Goal: Task Accomplishment & Management: Manage account settings

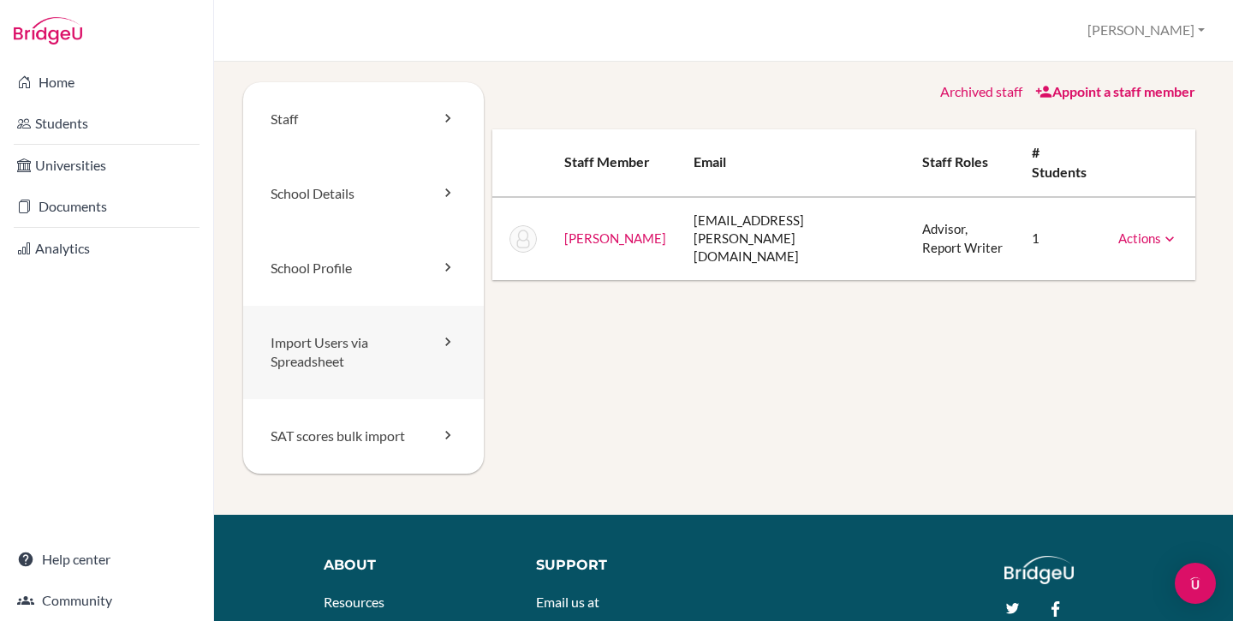
click at [324, 337] on link "Import Users via Spreadsheet" at bounding box center [363, 353] width 241 height 94
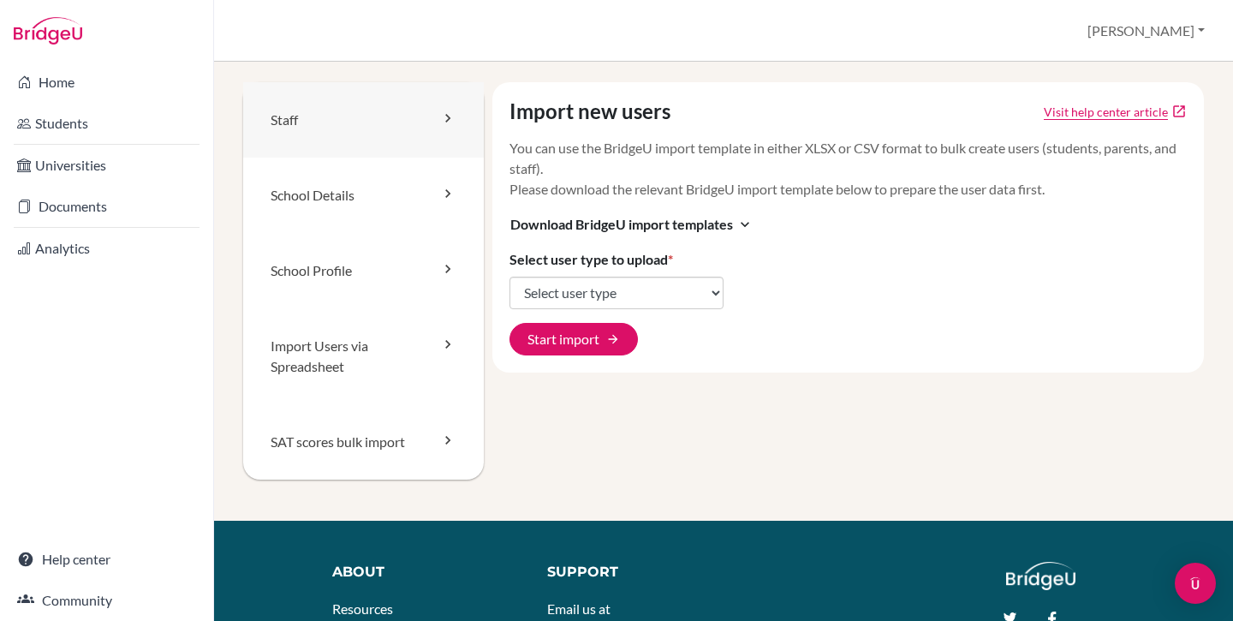
click at [380, 146] on link "Staff" at bounding box center [363, 119] width 241 height 75
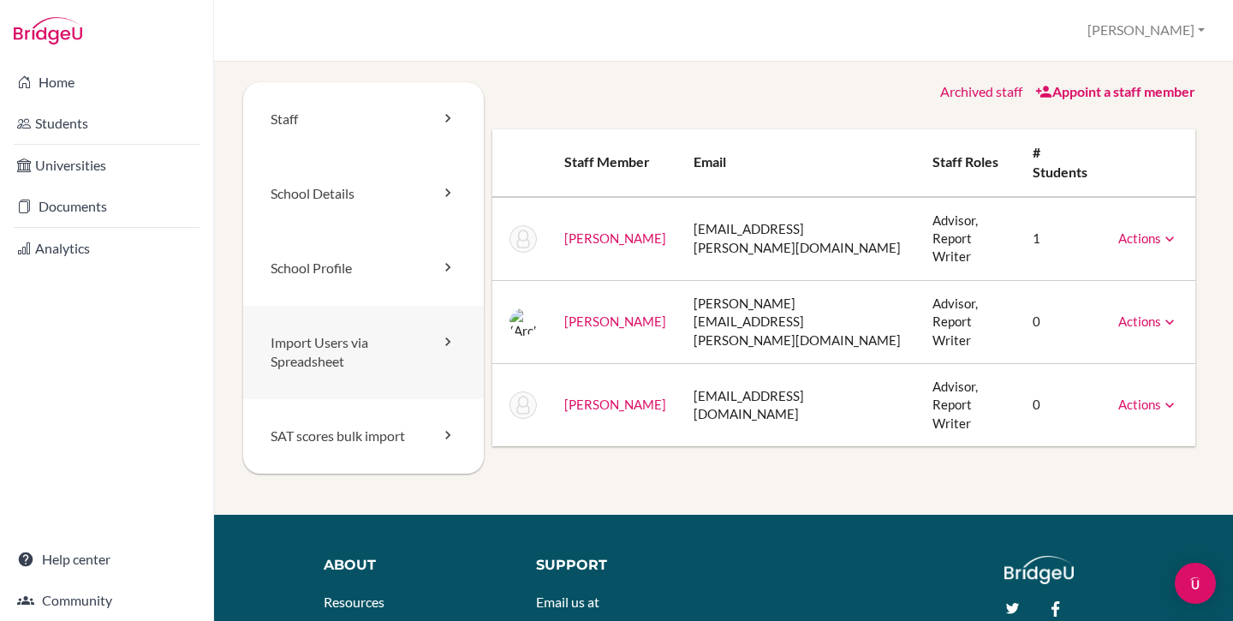
click at [358, 352] on link "Import Users via Spreadsheet" at bounding box center [363, 353] width 241 height 94
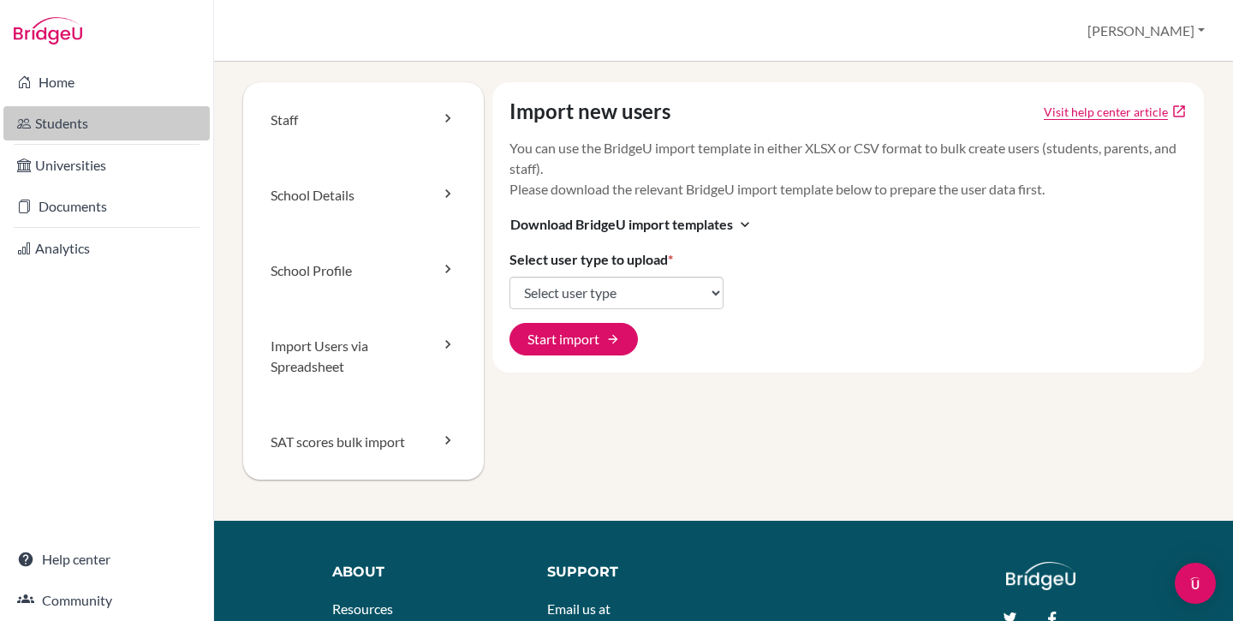
click at [142, 121] on link "Students" at bounding box center [106, 123] width 206 height 34
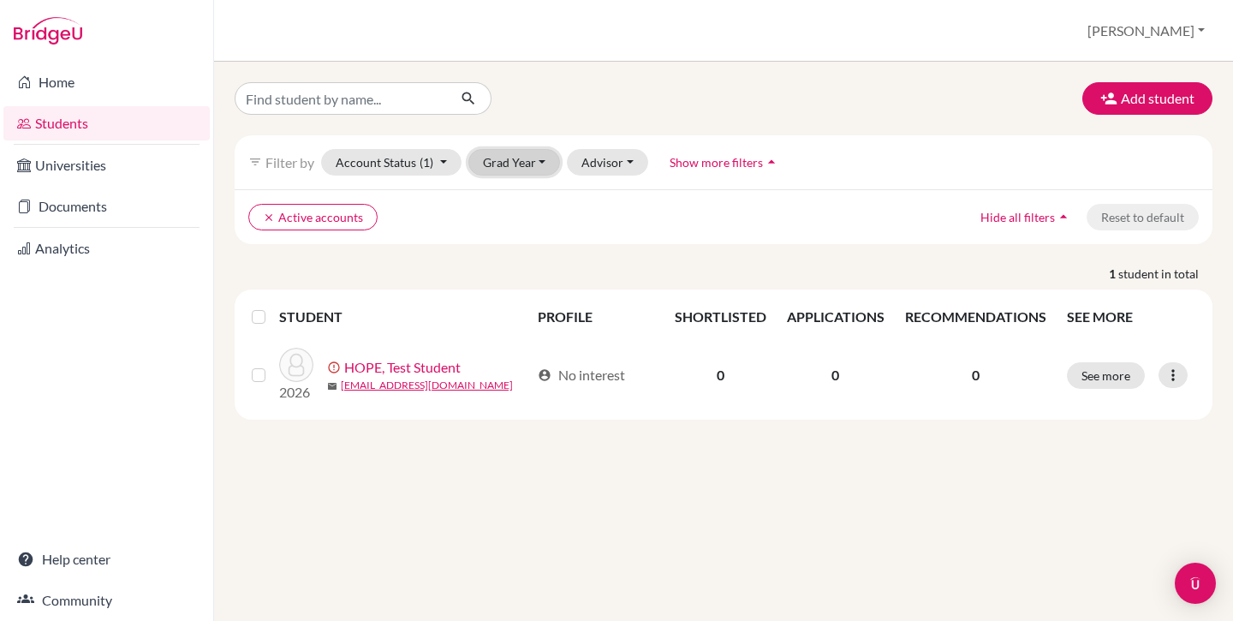
click at [485, 163] on button "Grad Year" at bounding box center [514, 162] width 92 height 27
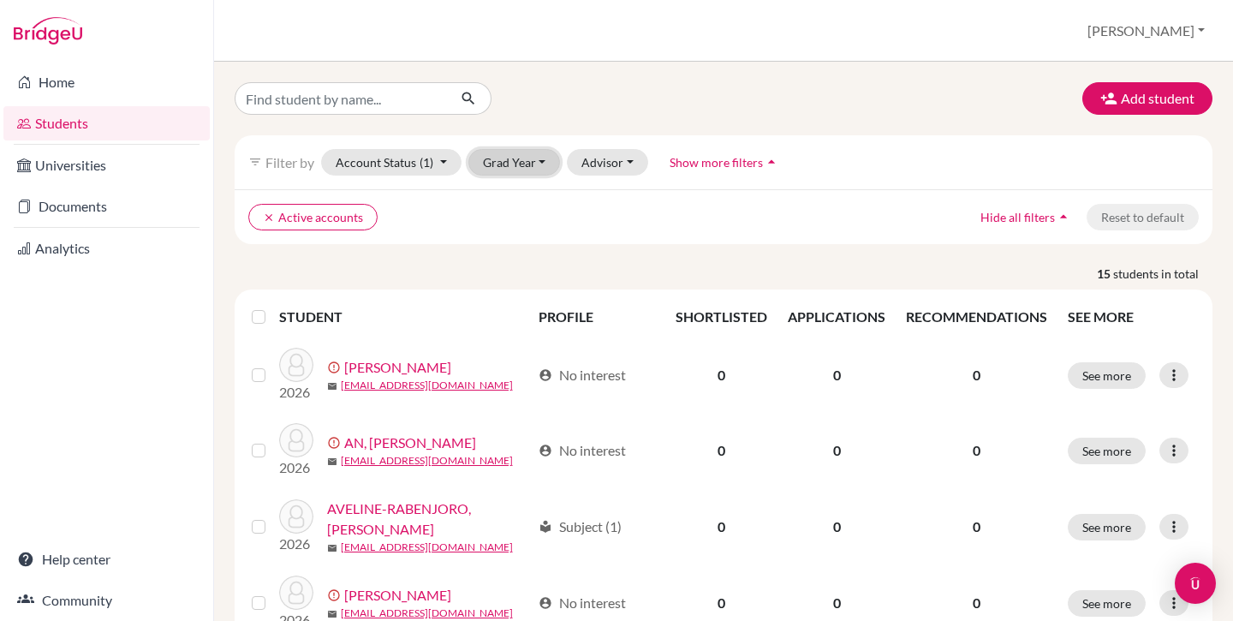
click at [540, 157] on button "Grad Year" at bounding box center [514, 162] width 92 height 27
click at [533, 209] on button "2026" at bounding box center [519, 198] width 101 height 27
click at [272, 307] on label at bounding box center [272, 307] width 0 height 0
click at [0, 0] on input "checkbox" at bounding box center [0, 0] width 0 height 0
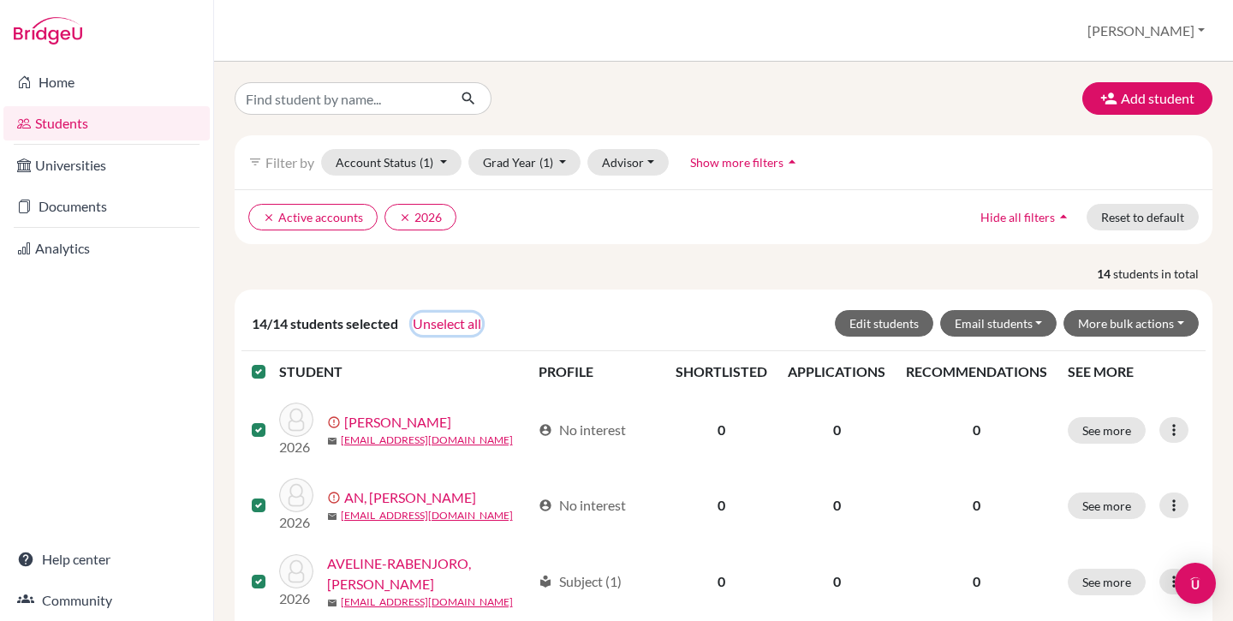
click at [446, 325] on button "Unselect all" at bounding box center [447, 324] width 70 height 22
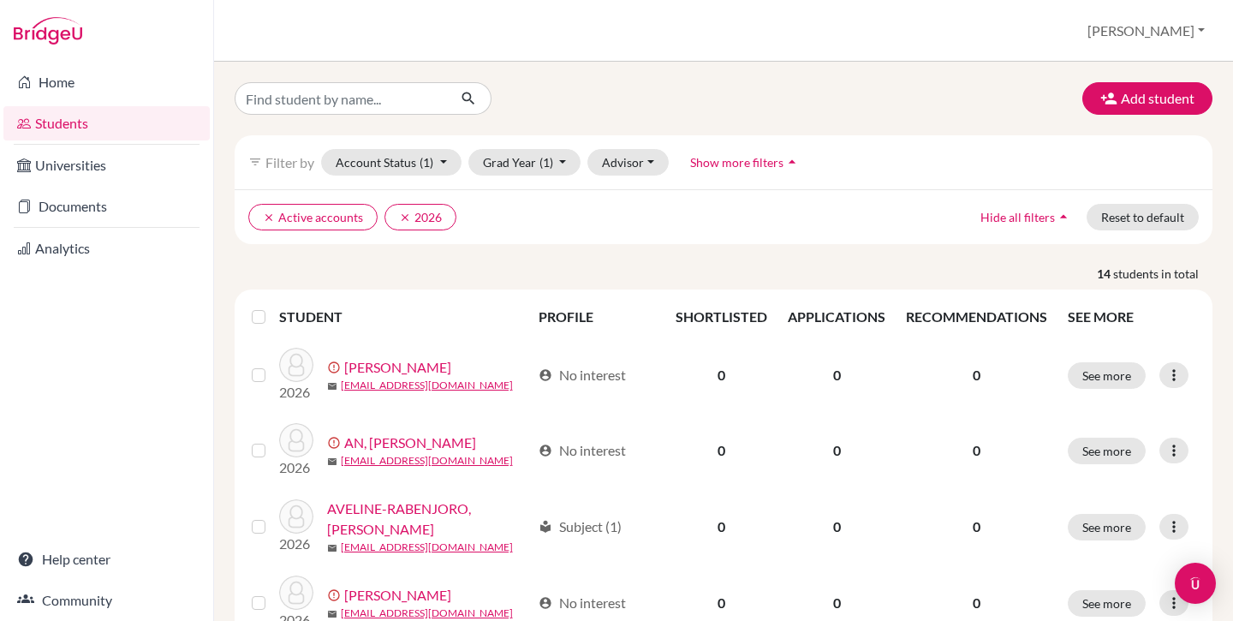
click at [450, 45] on div "Students overview Diana Profile School Settings Admin Schools Users Common App …" at bounding box center [723, 31] width 1019 height 62
click at [78, 84] on link "Home" at bounding box center [106, 82] width 206 height 34
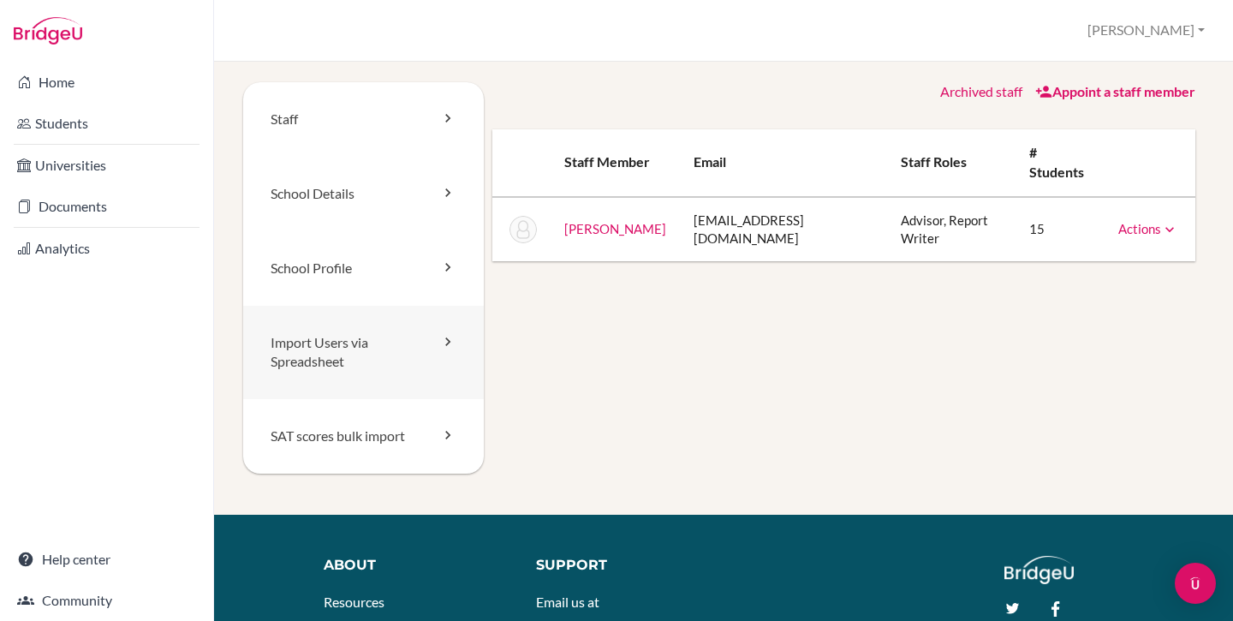
click at [308, 341] on link "Import Users via Spreadsheet" at bounding box center [363, 353] width 241 height 94
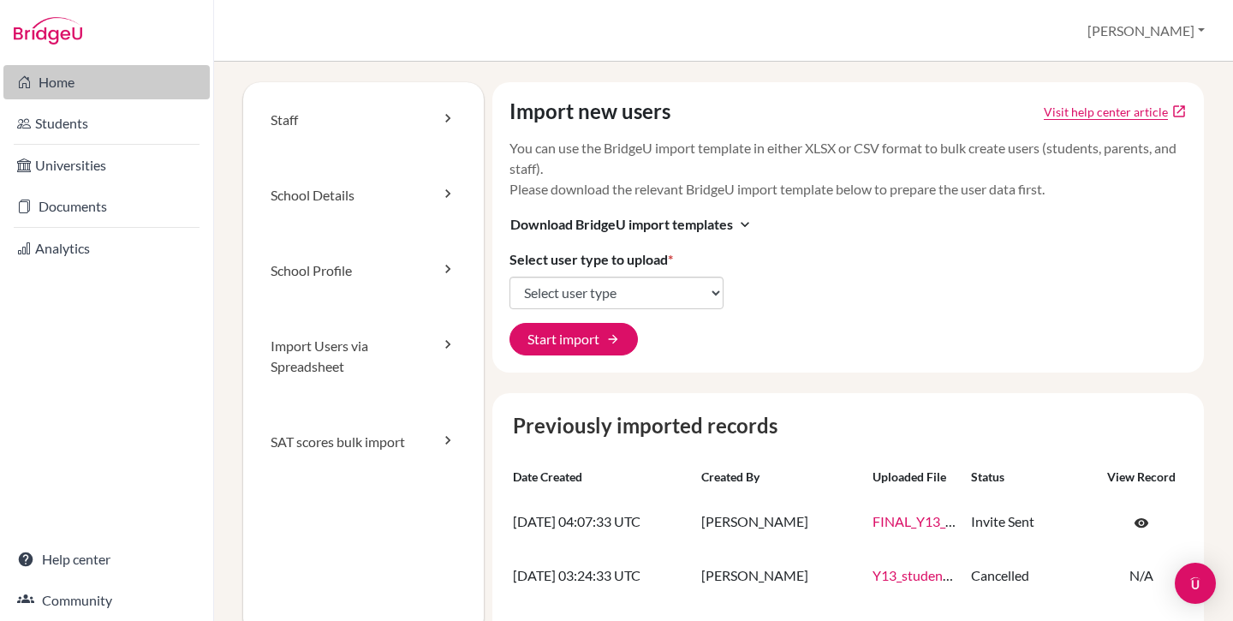
click at [120, 86] on link "Home" at bounding box center [106, 82] width 206 height 34
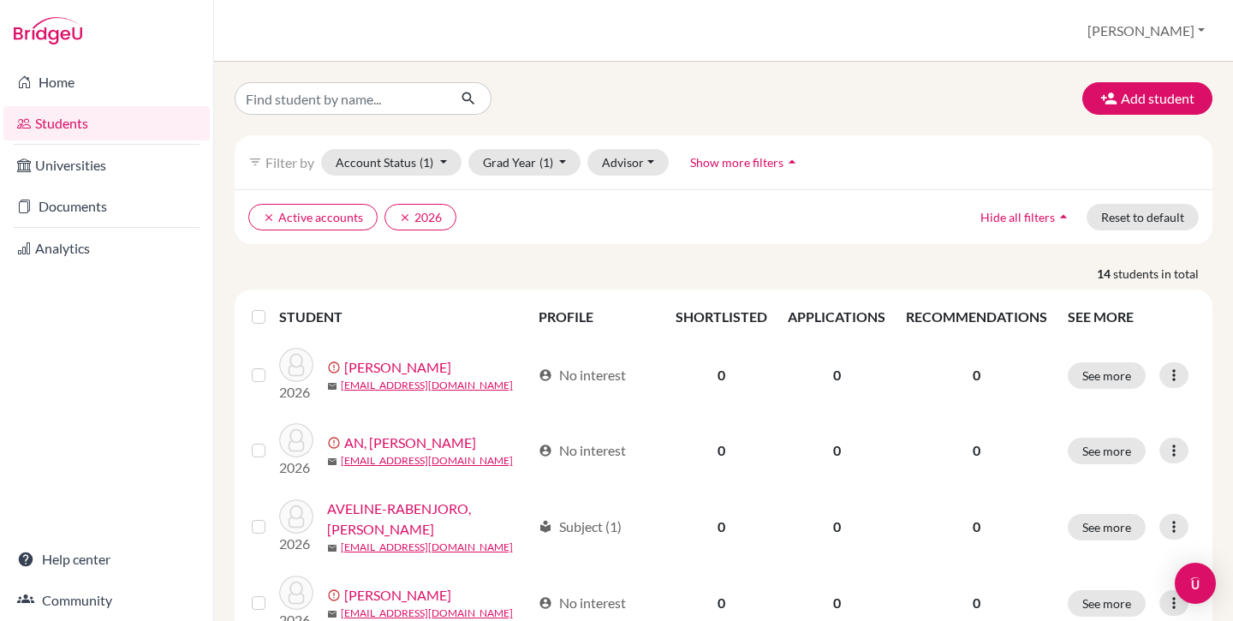
click at [272, 307] on label at bounding box center [272, 307] width 0 height 0
click at [0, 0] on input "checkbox" at bounding box center [0, 0] width 0 height 0
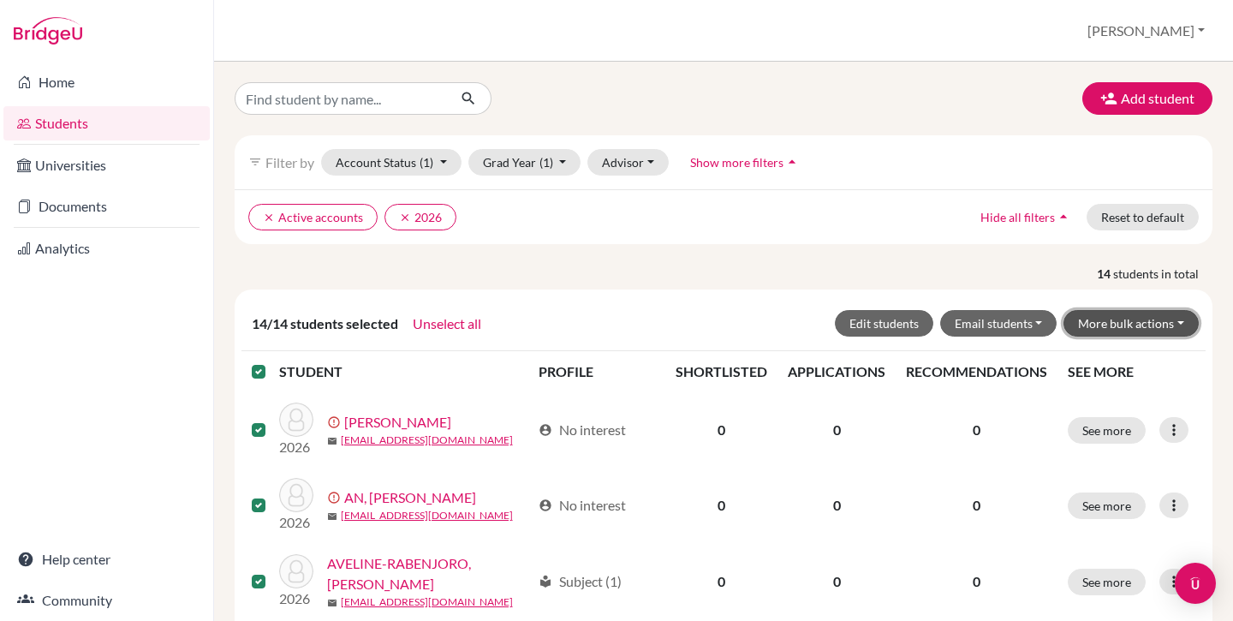
click at [1154, 320] on button "More bulk actions" at bounding box center [1131, 323] width 135 height 27
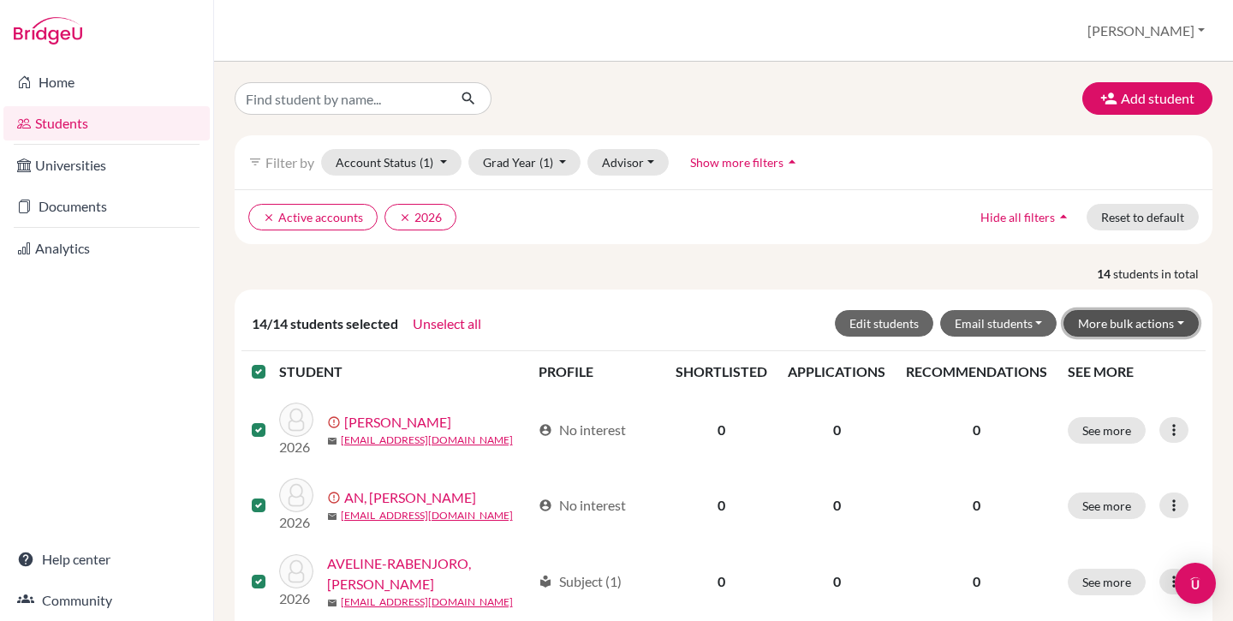
click at [1107, 324] on button "More bulk actions" at bounding box center [1131, 323] width 135 height 27
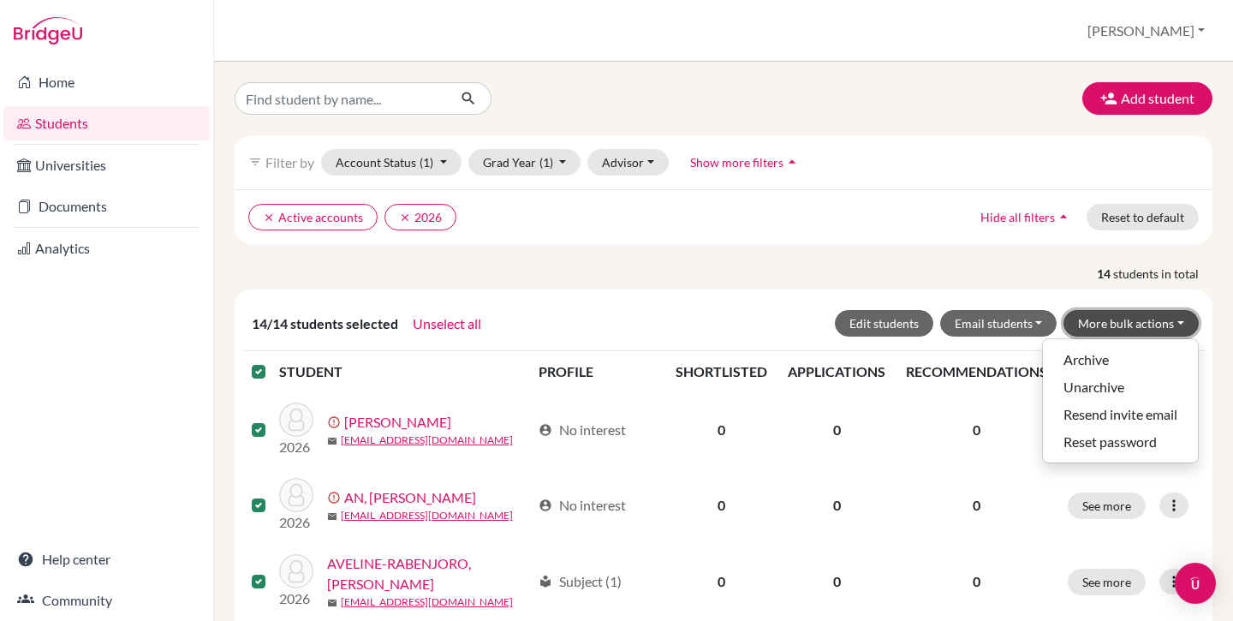
click at [1107, 324] on button "More bulk actions" at bounding box center [1131, 323] width 135 height 27
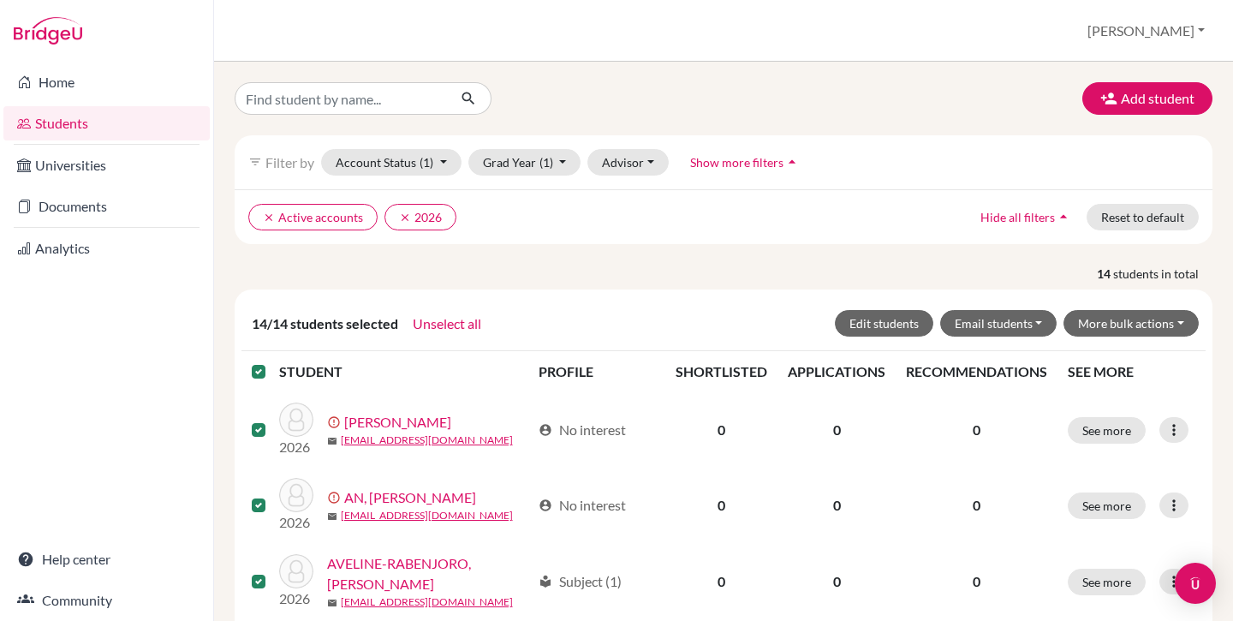
click at [272, 361] on label at bounding box center [272, 361] width 0 height 0
click at [0, 0] on input "checkbox" at bounding box center [0, 0] width 0 height 0
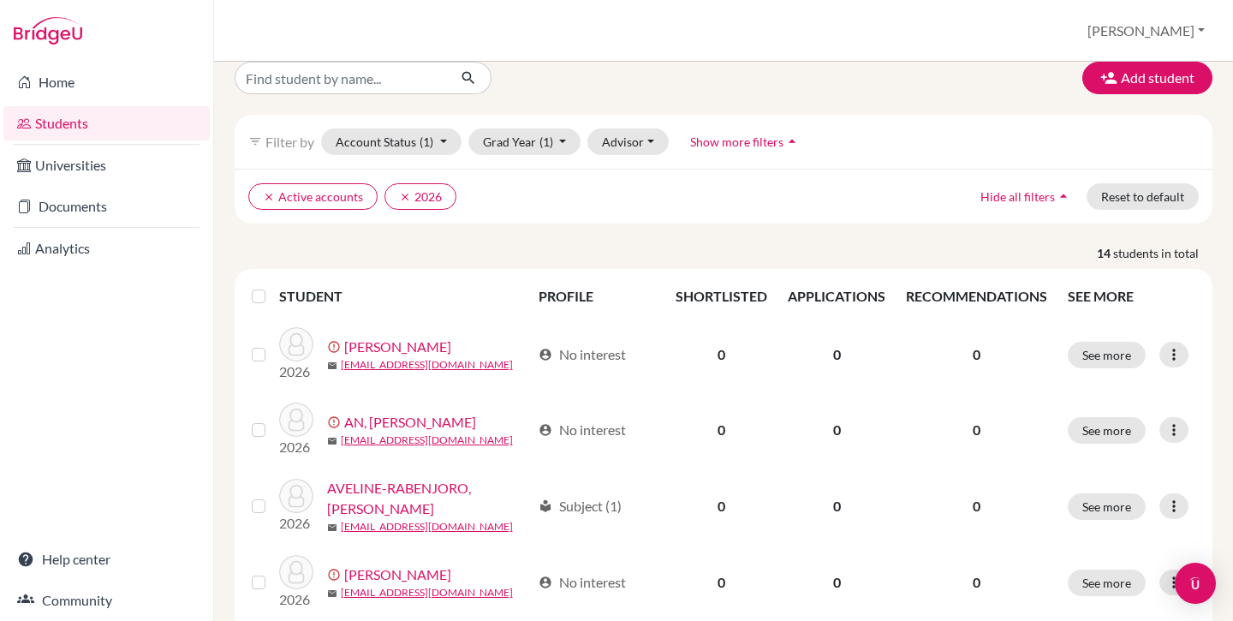
scroll to position [31, 0]
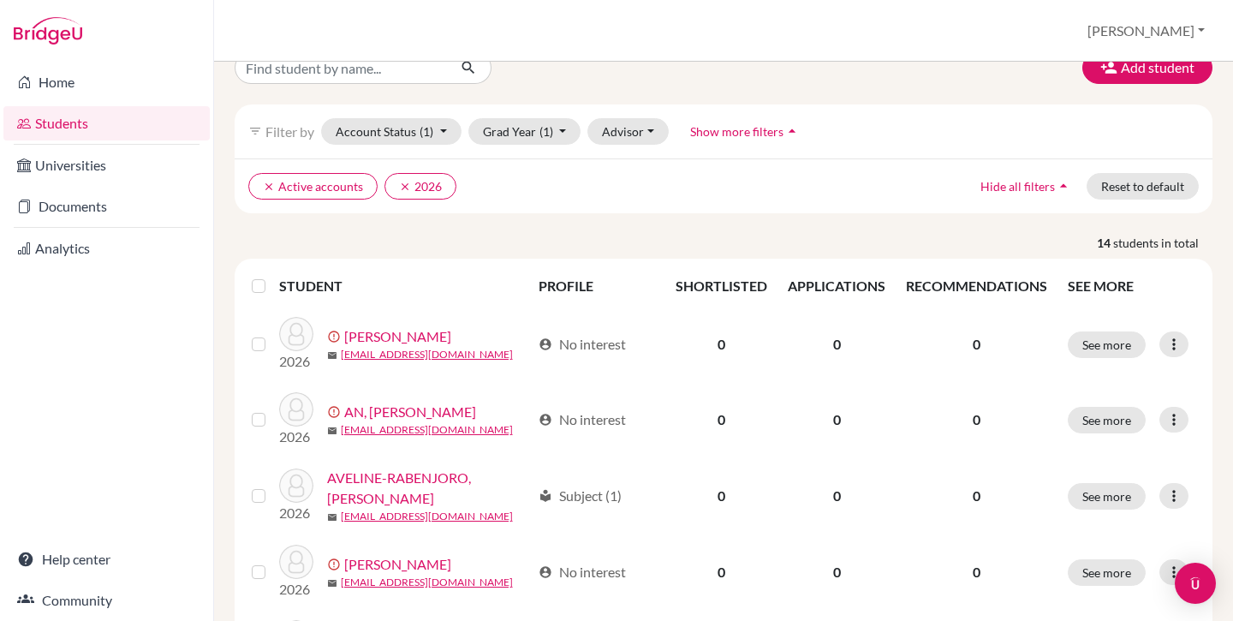
click at [724, 132] on span "Show more filters" at bounding box center [736, 131] width 93 height 15
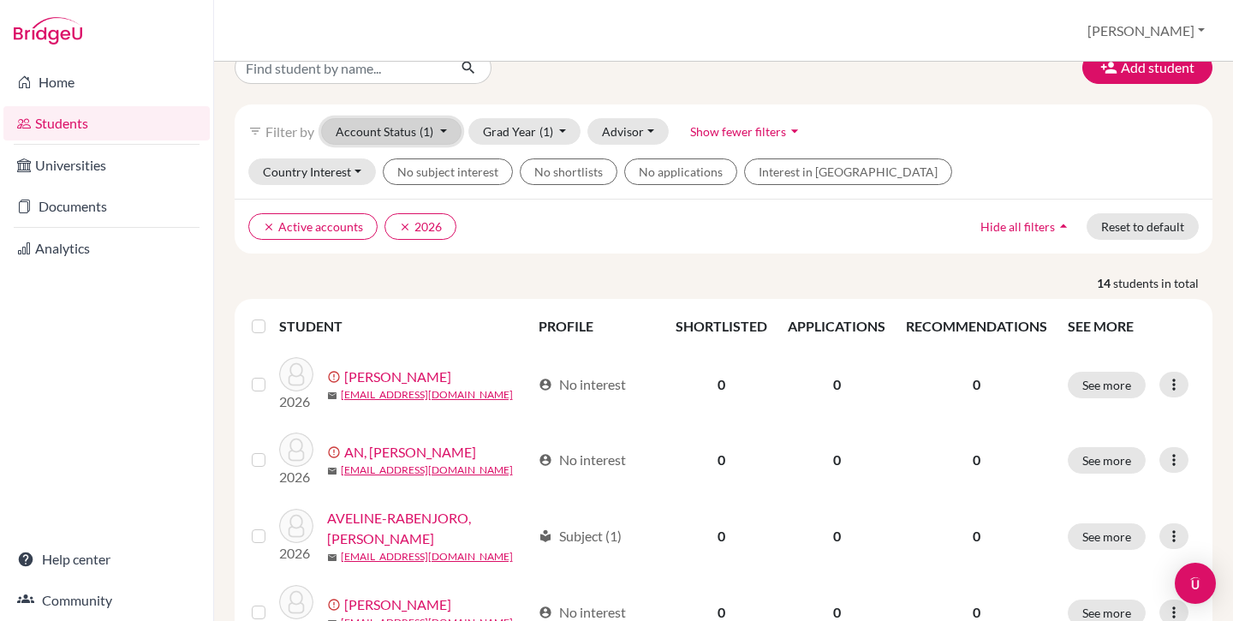
click at [395, 133] on button "Account Status (1)" at bounding box center [391, 131] width 140 height 27
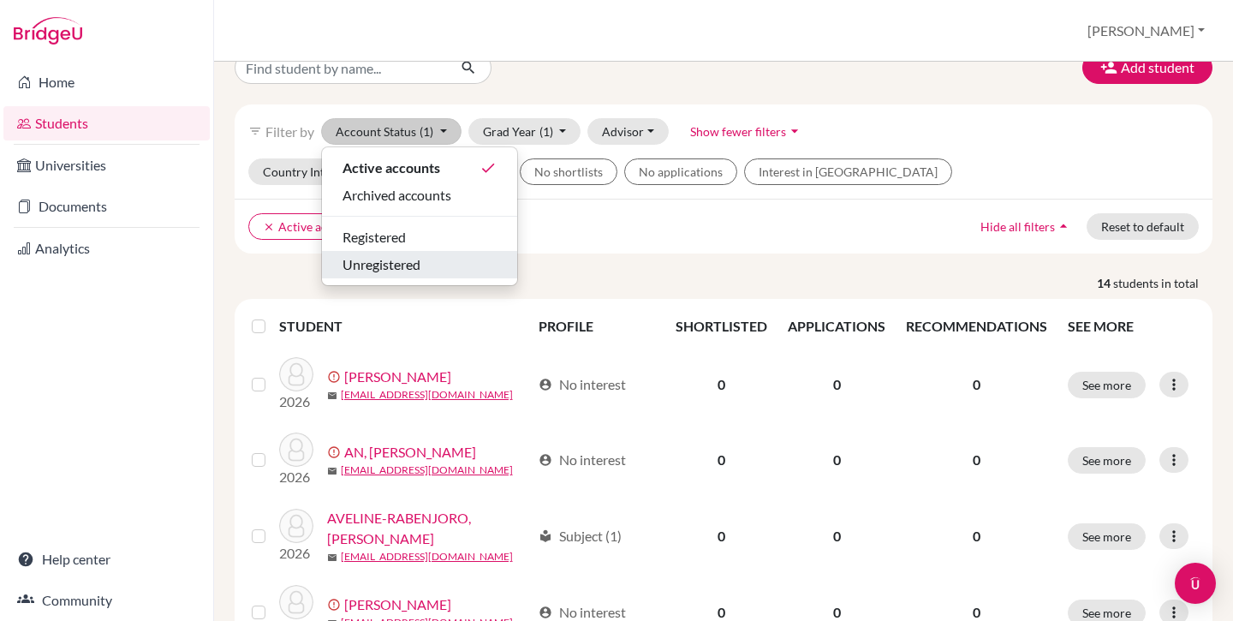
click at [408, 264] on span "Unregistered" at bounding box center [382, 264] width 78 height 21
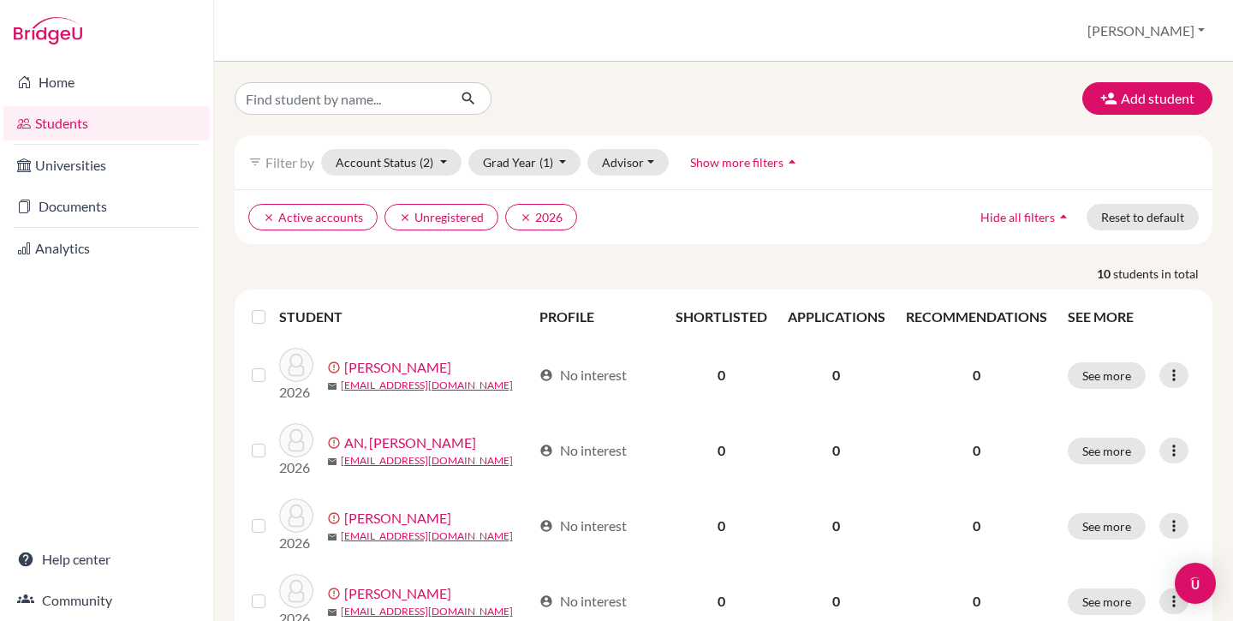
click at [272, 307] on label at bounding box center [272, 307] width 0 height 0
click at [0, 0] on input "checkbox" at bounding box center [0, 0] width 0 height 0
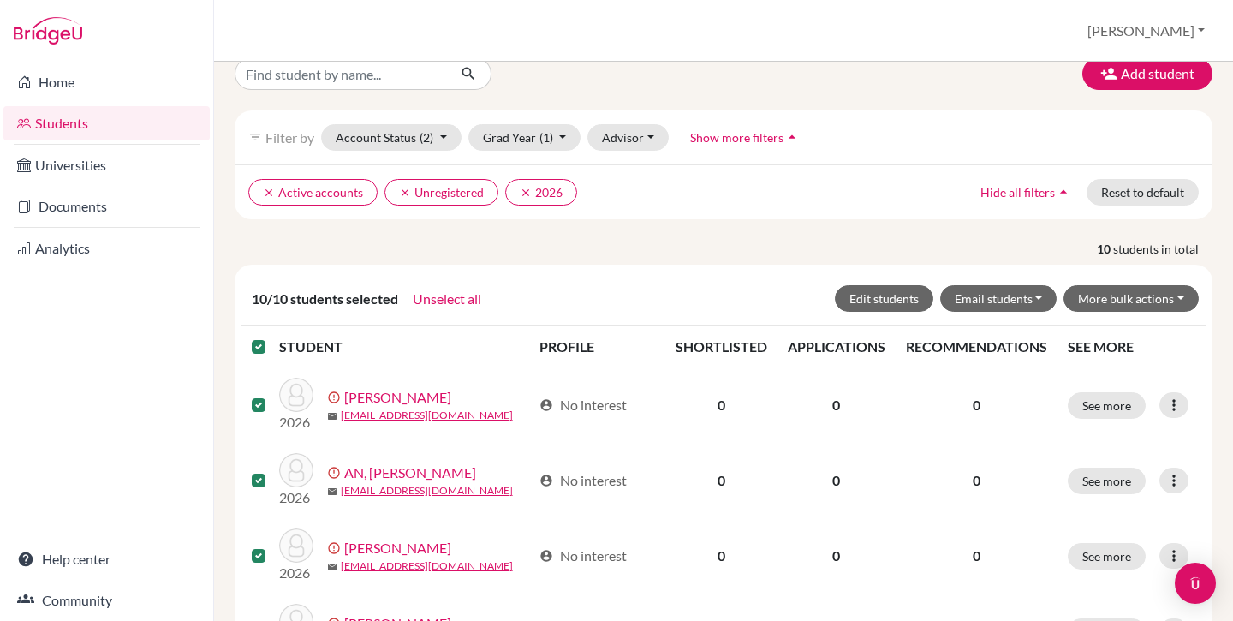
scroll to position [34, 0]
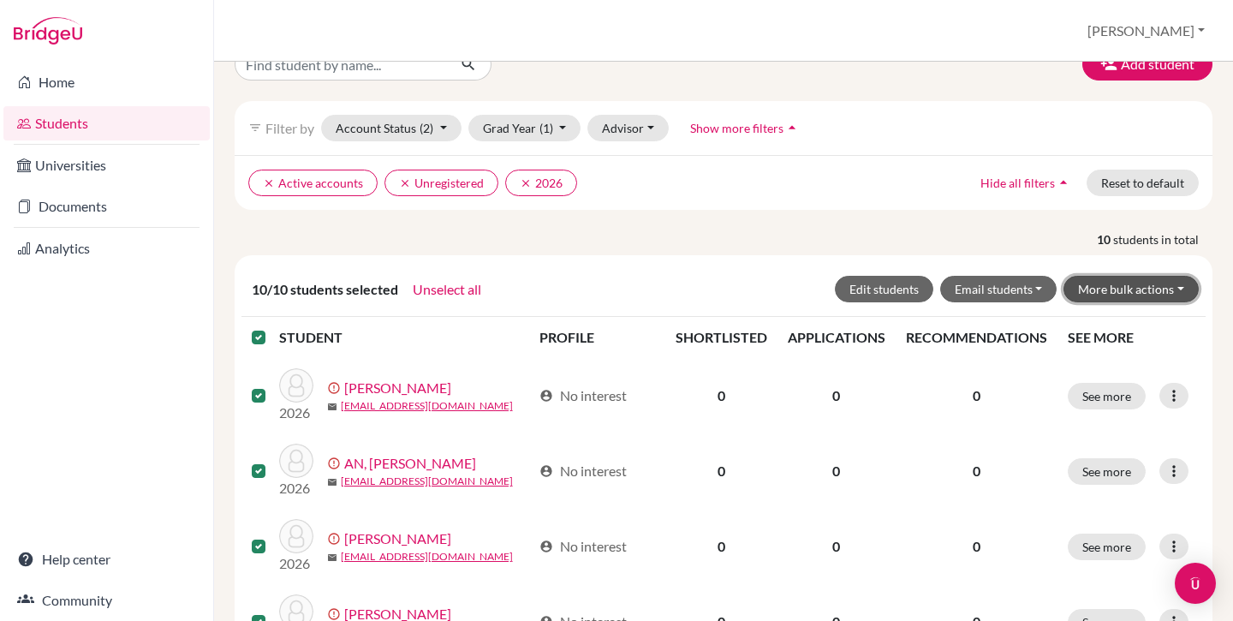
click at [1103, 286] on button "More bulk actions" at bounding box center [1131, 289] width 135 height 27
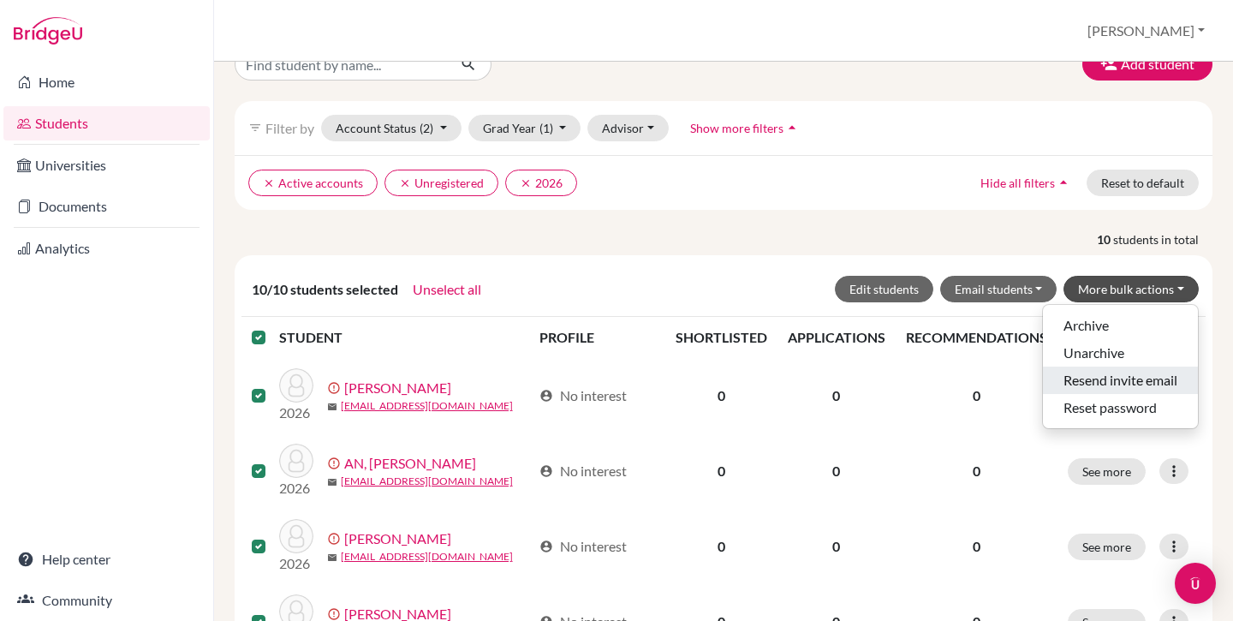
click at [1095, 380] on button "Resend invite email" at bounding box center [1120, 380] width 155 height 27
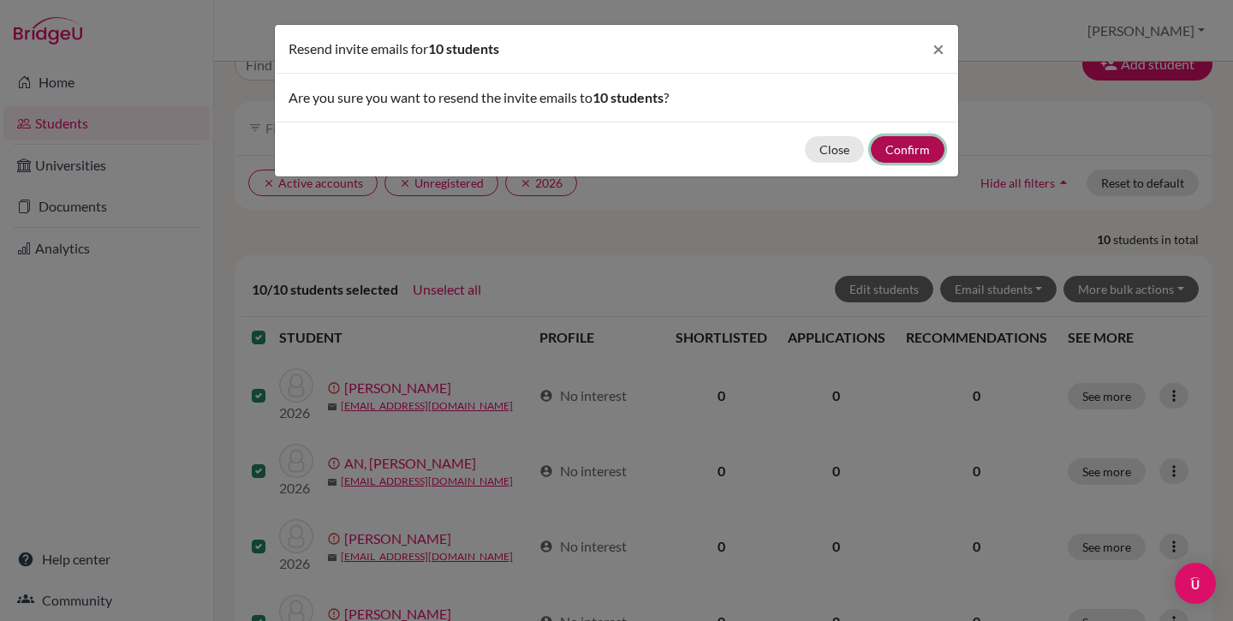
click at [918, 151] on button "Confirm" at bounding box center [908, 149] width 74 height 27
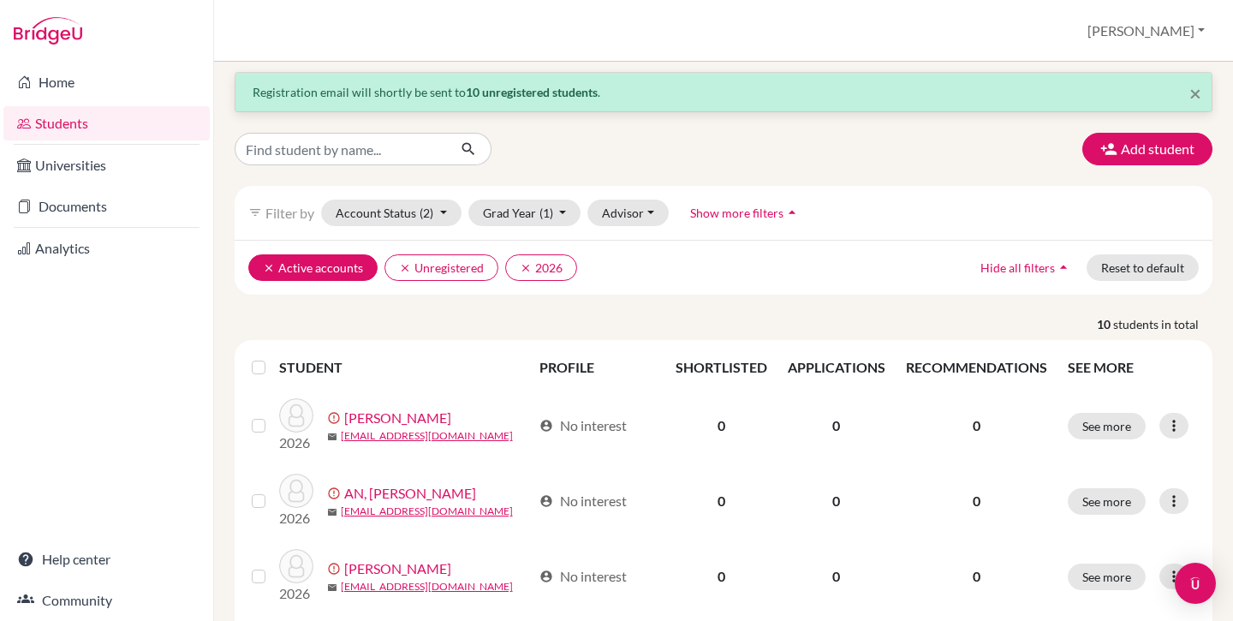
scroll to position [0, 0]
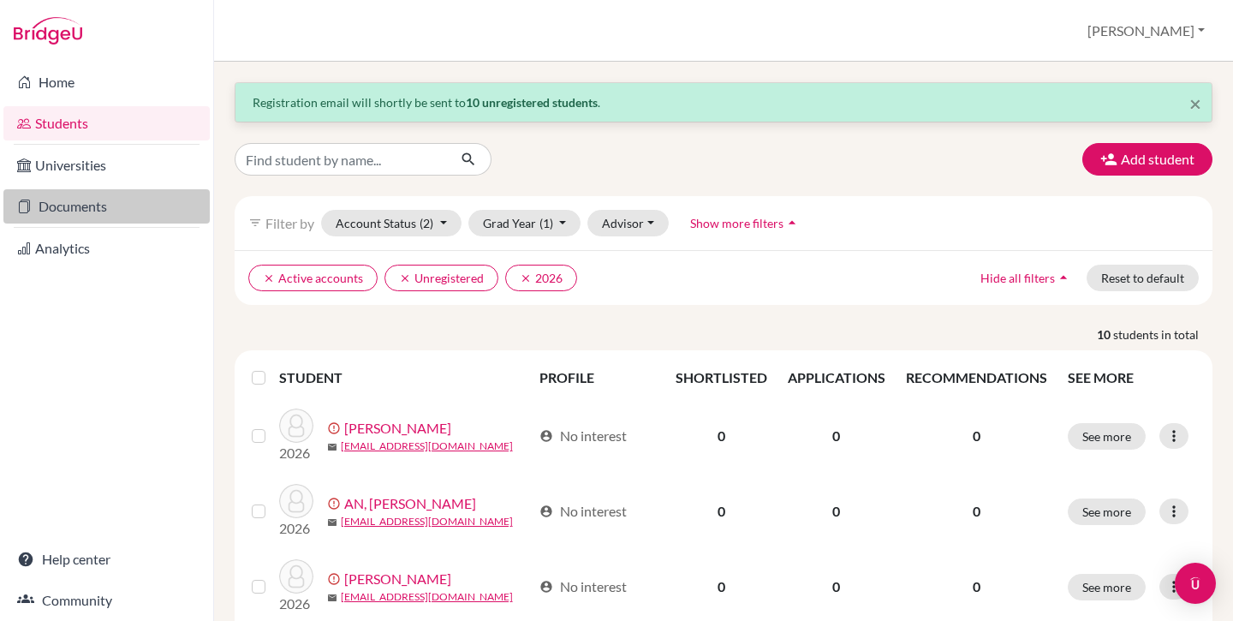
click at [63, 208] on link "Documents" at bounding box center [106, 206] width 206 height 34
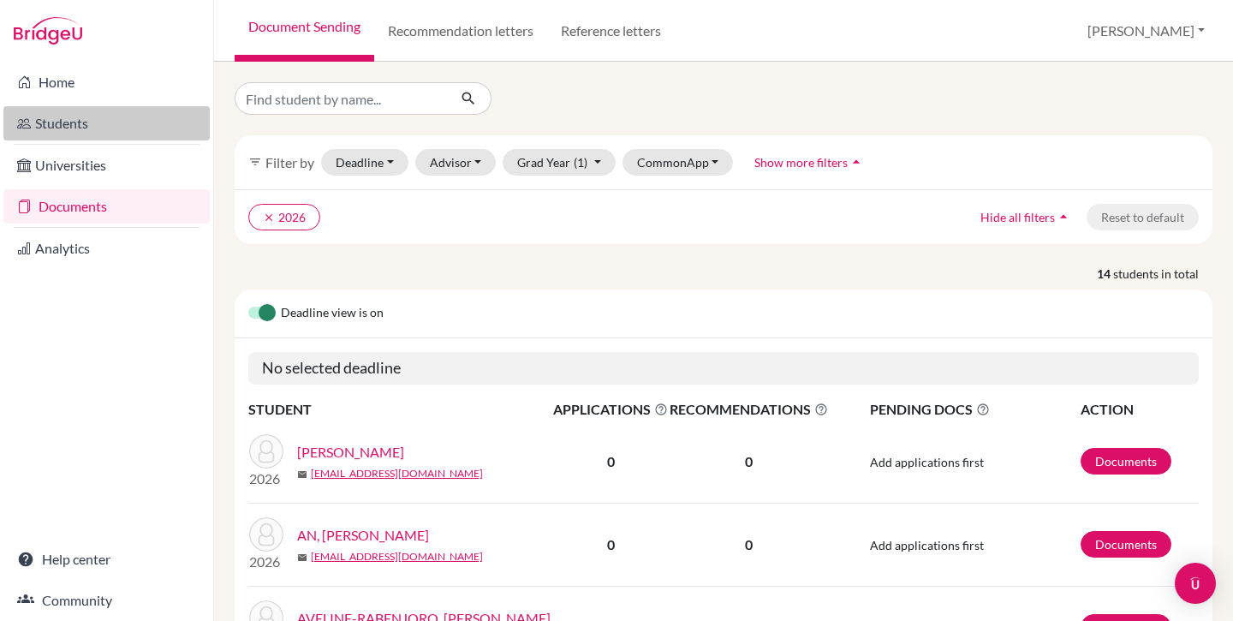
click at [77, 126] on link "Students" at bounding box center [106, 123] width 206 height 34
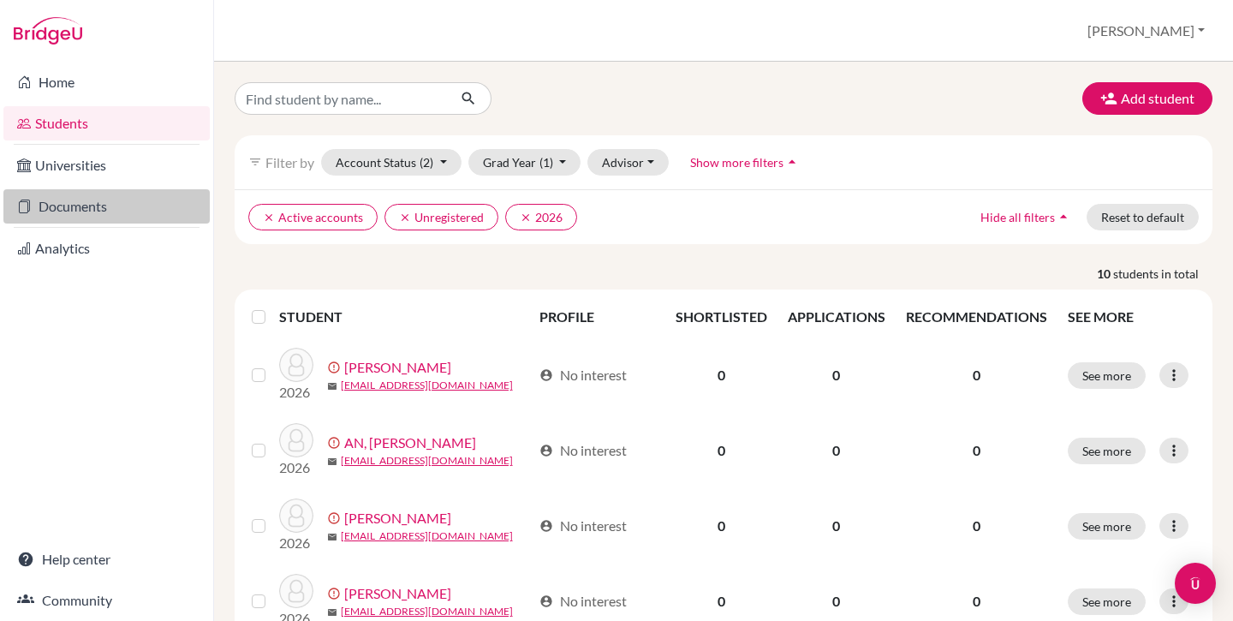
click at [57, 215] on link "Documents" at bounding box center [106, 206] width 206 height 34
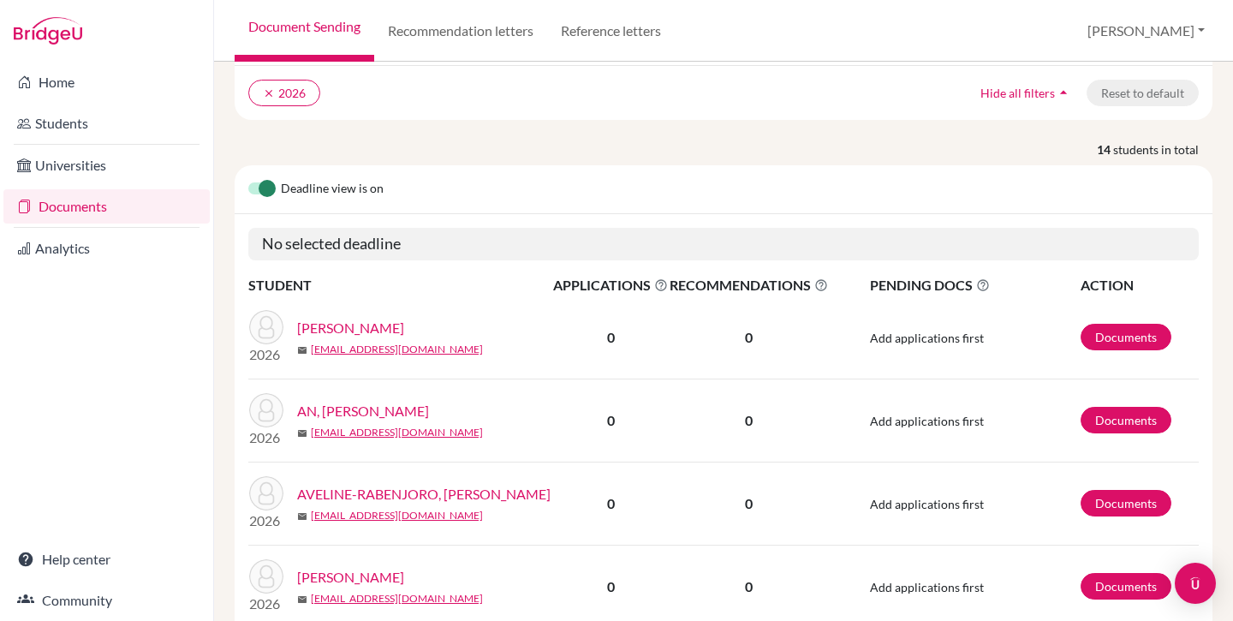
scroll to position [122, 0]
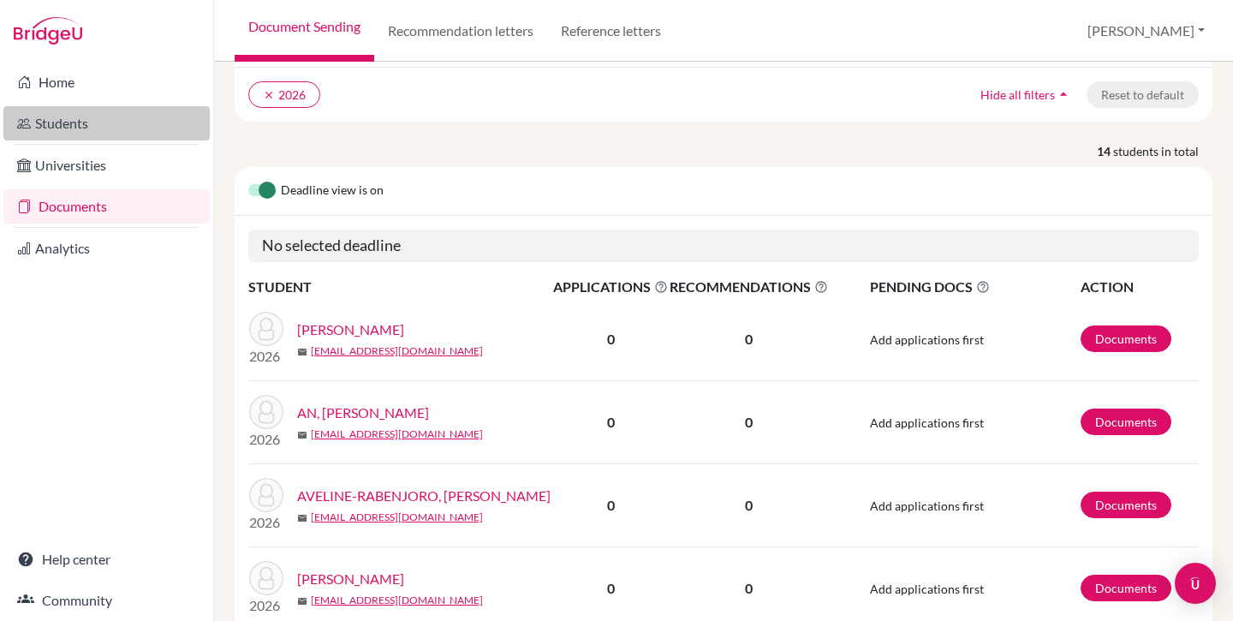
click at [74, 124] on link "Students" at bounding box center [106, 123] width 206 height 34
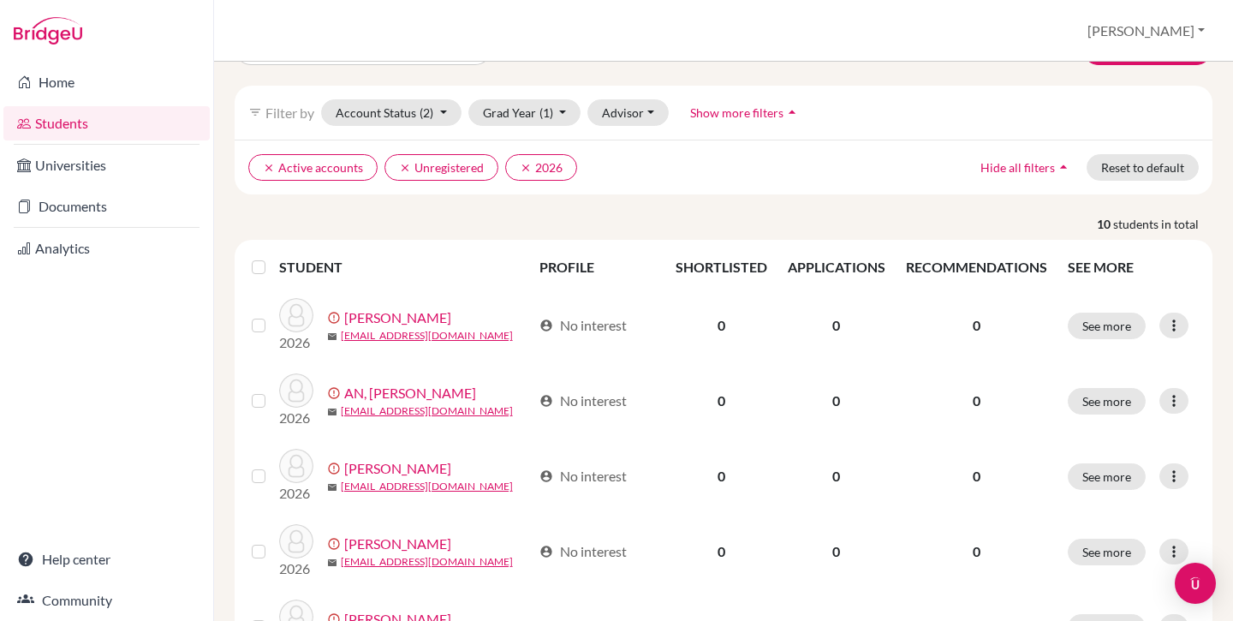
scroll to position [52, 0]
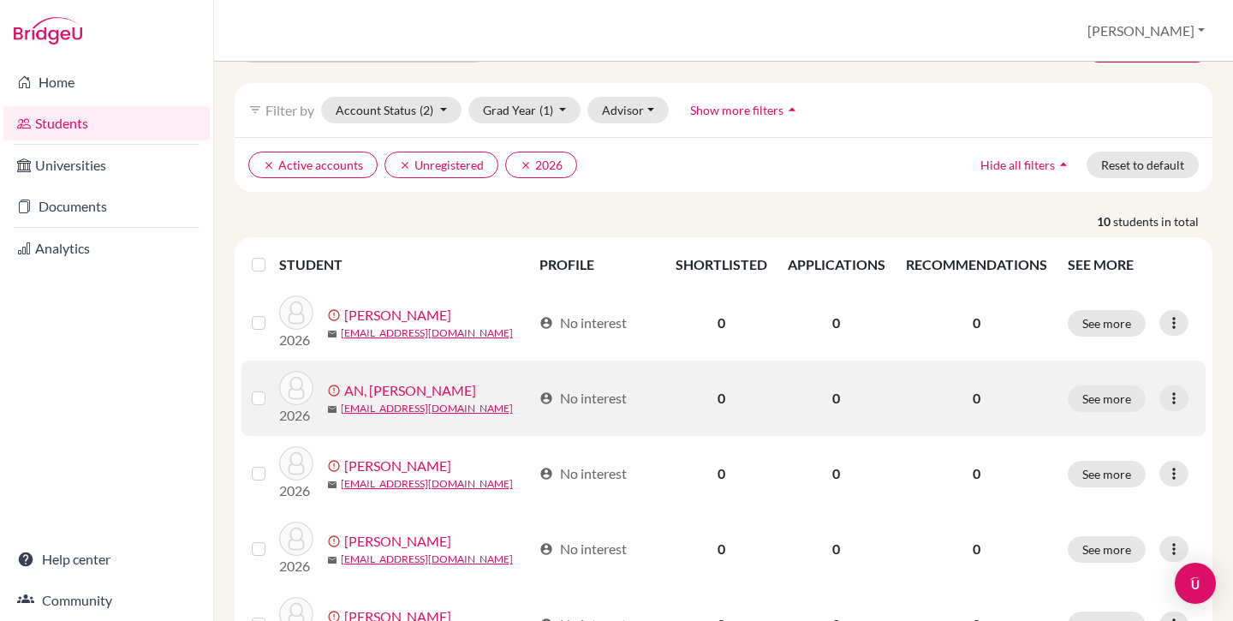
click at [272, 388] on label at bounding box center [272, 388] width 0 height 0
click at [0, 0] on input "checkbox" at bounding box center [0, 0] width 0 height 0
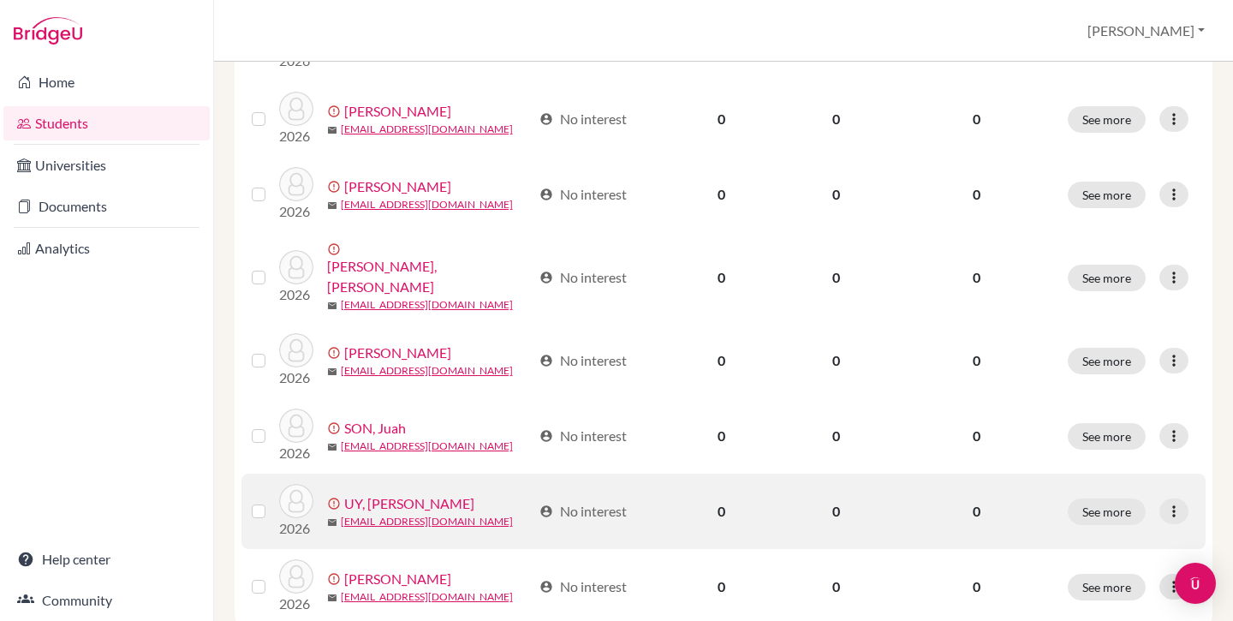
scroll to position [568, 0]
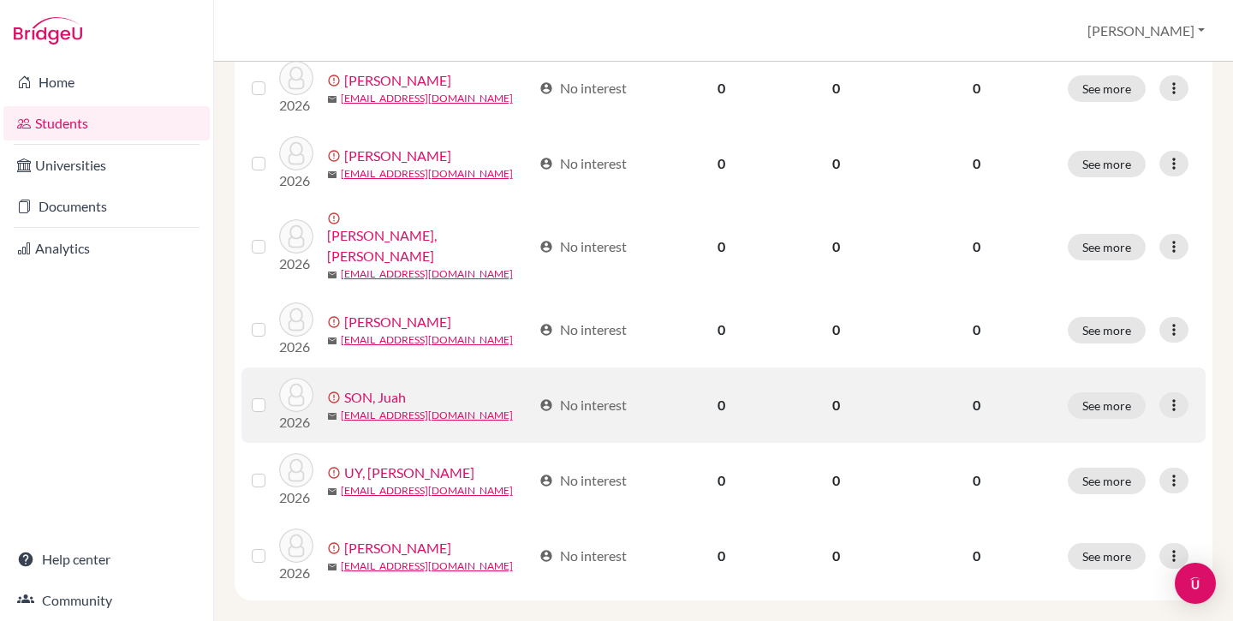
click at [272, 395] on label at bounding box center [272, 395] width 0 height 0
click at [0, 0] on input "checkbox" at bounding box center [0, 0] width 0 height 0
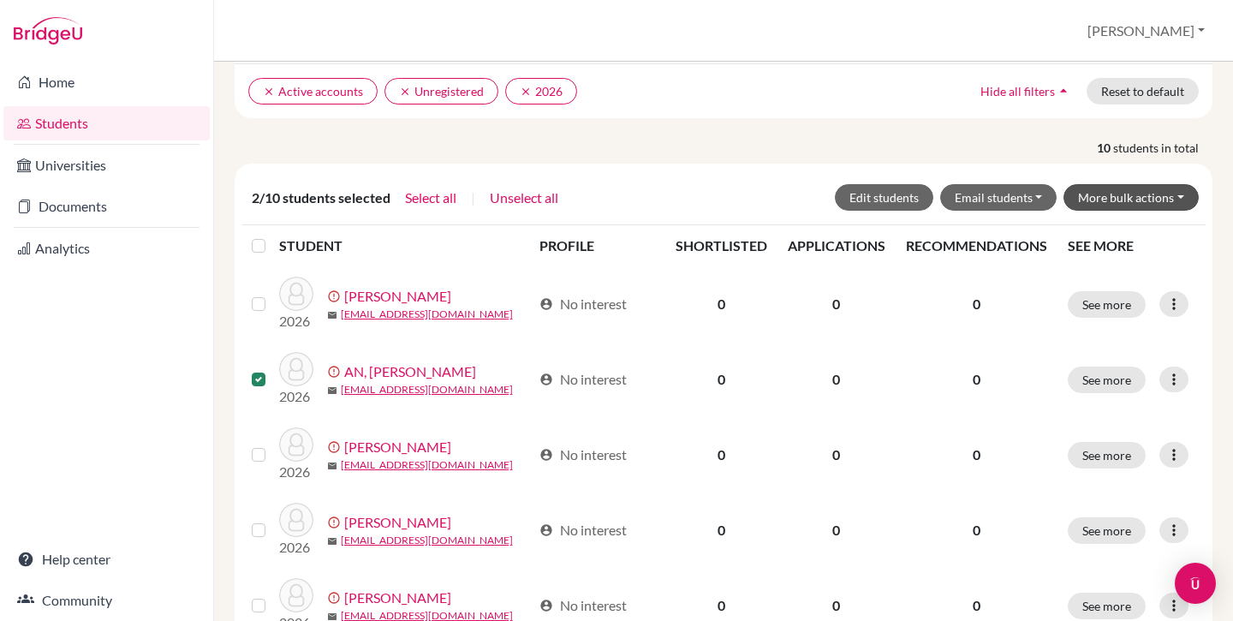
scroll to position [120, 0]
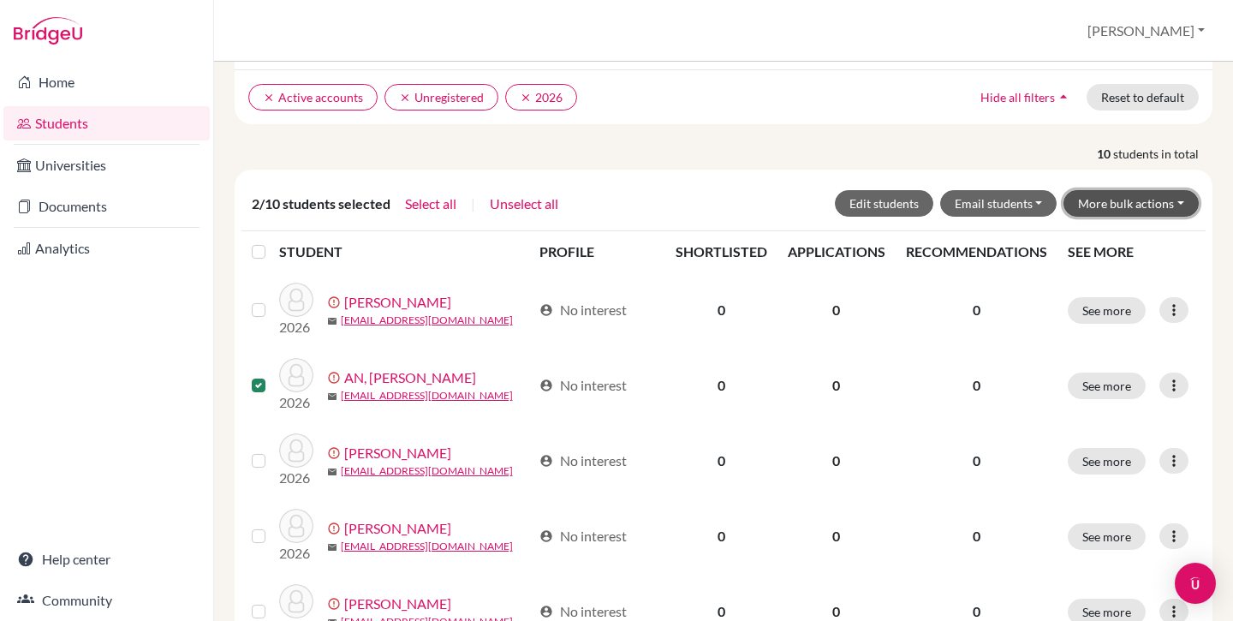
click at [1135, 200] on button "More bulk actions" at bounding box center [1131, 203] width 135 height 27
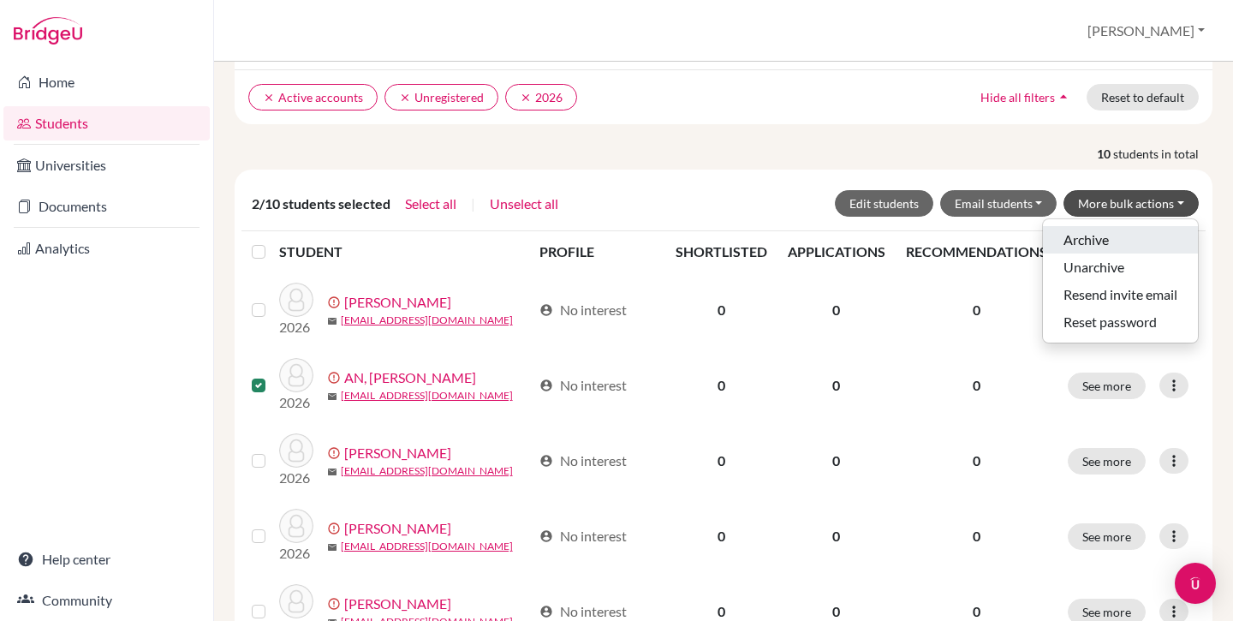
click at [1085, 239] on button "Archive" at bounding box center [1120, 239] width 155 height 27
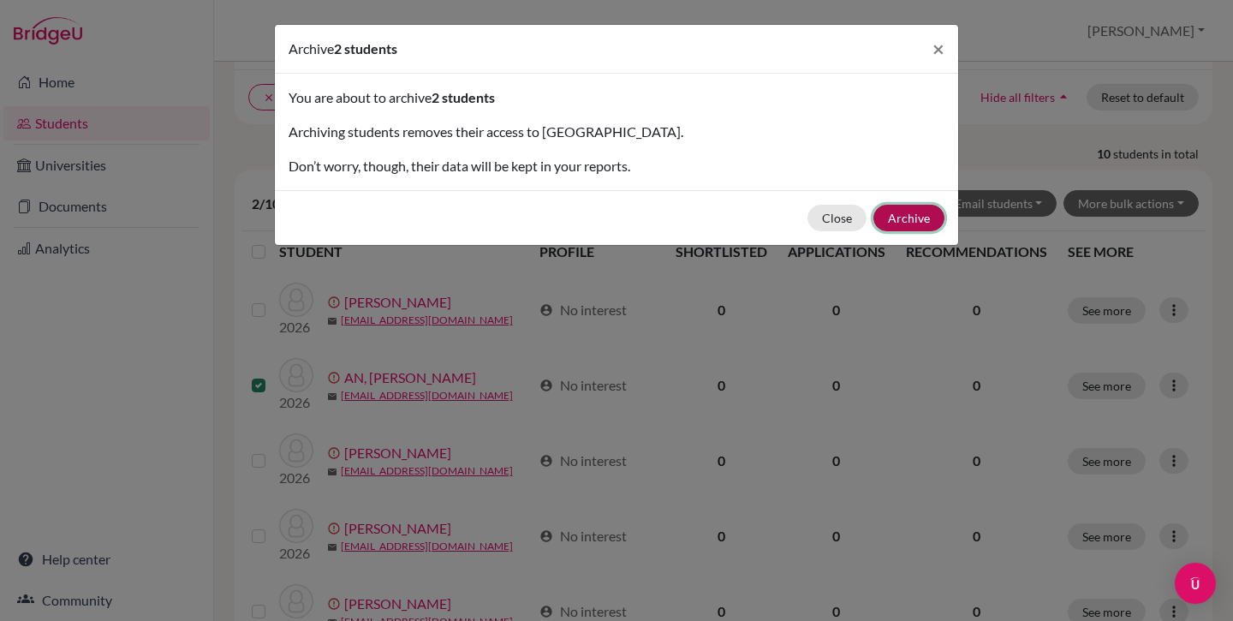
click at [912, 222] on button "Archive" at bounding box center [908, 218] width 71 height 27
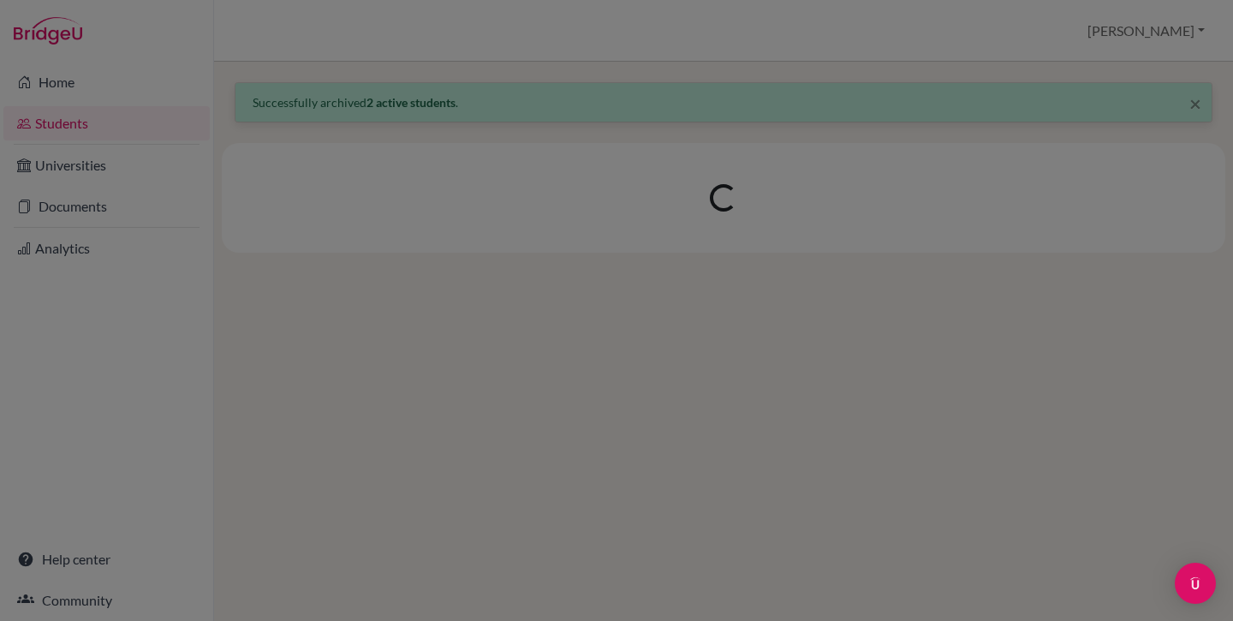
scroll to position [0, 0]
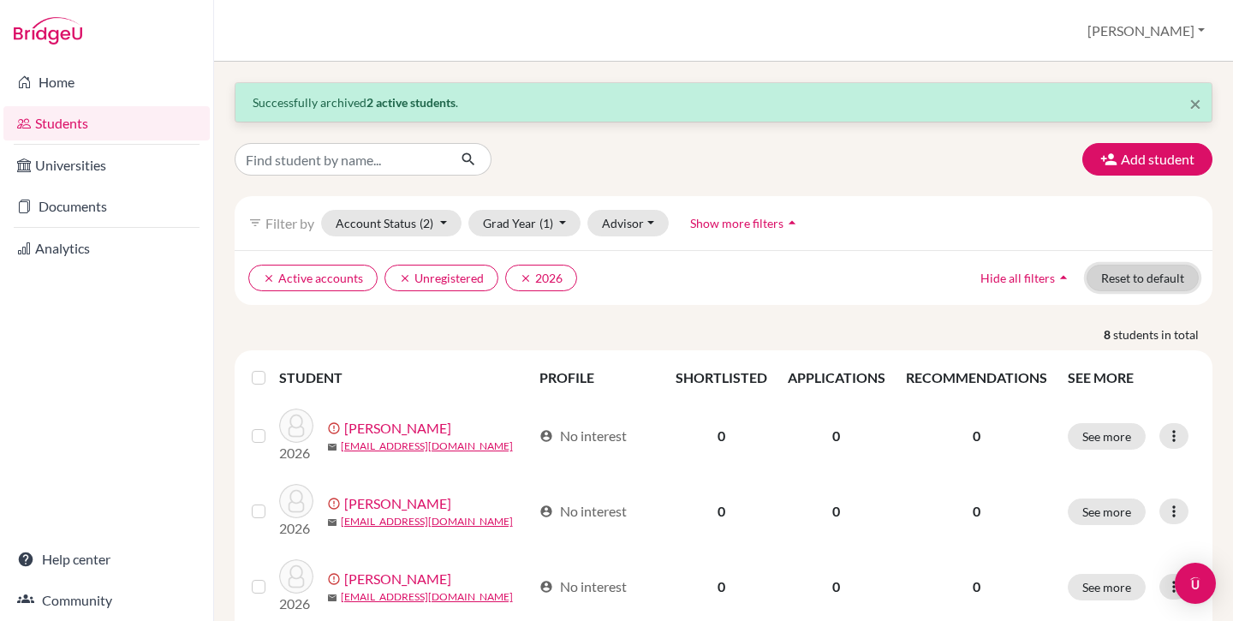
click at [1128, 283] on button "Reset to default" at bounding box center [1143, 278] width 112 height 27
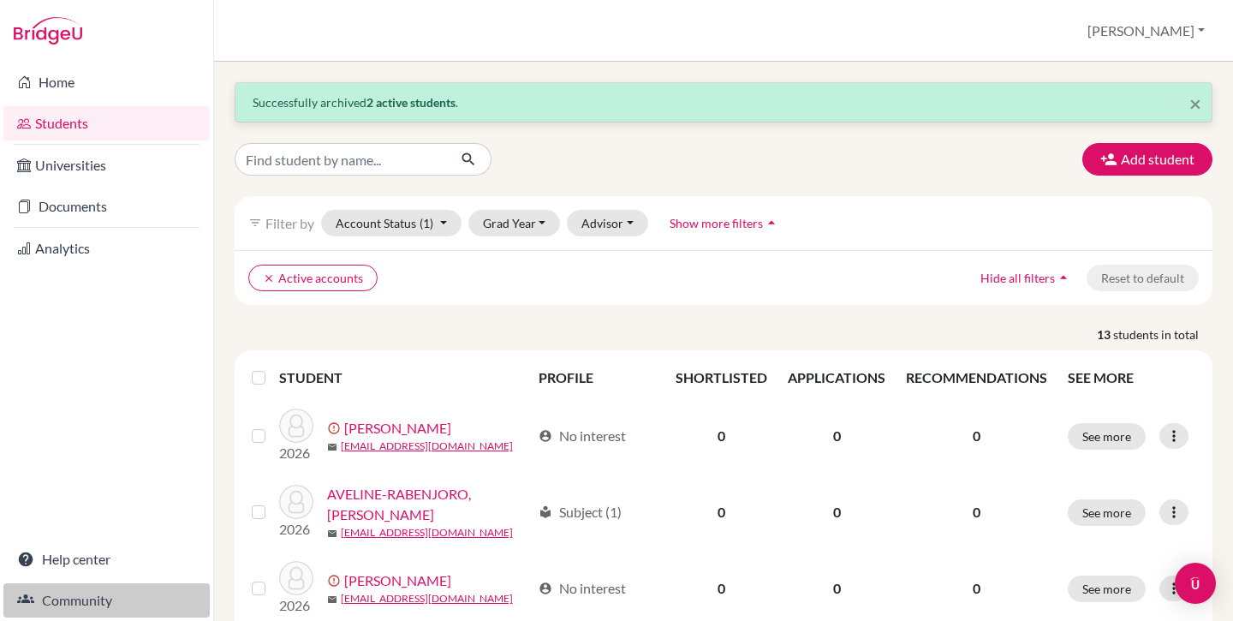
click at [86, 595] on link "Community" at bounding box center [106, 600] width 206 height 34
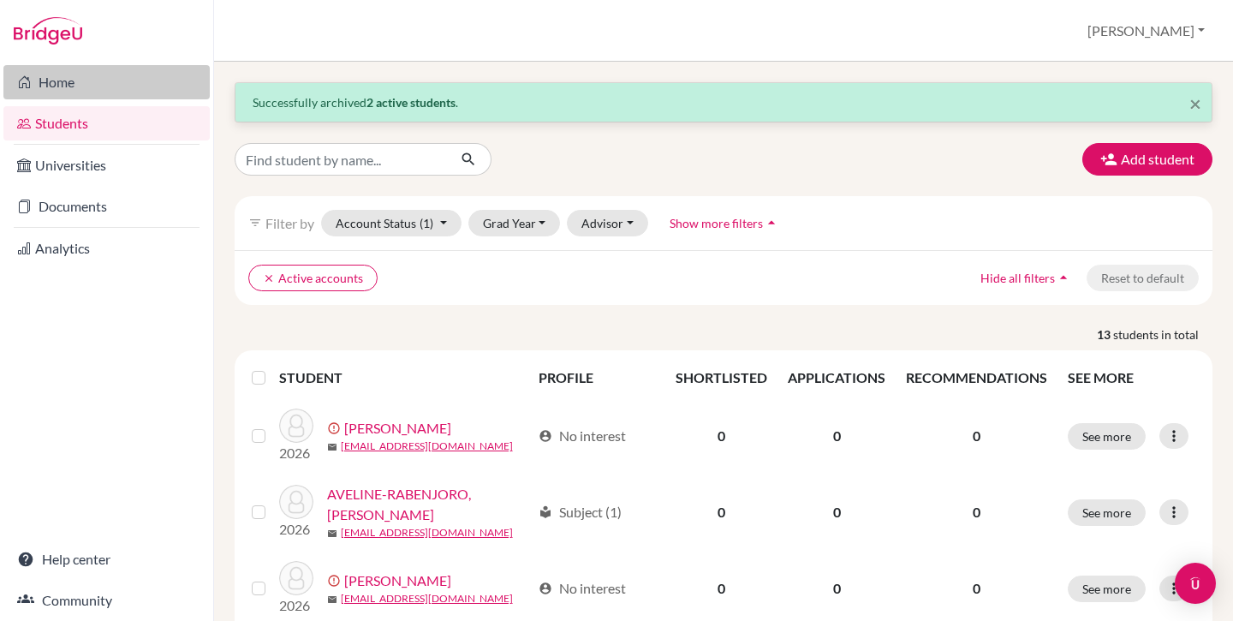
click at [51, 86] on link "Home" at bounding box center [106, 82] width 206 height 34
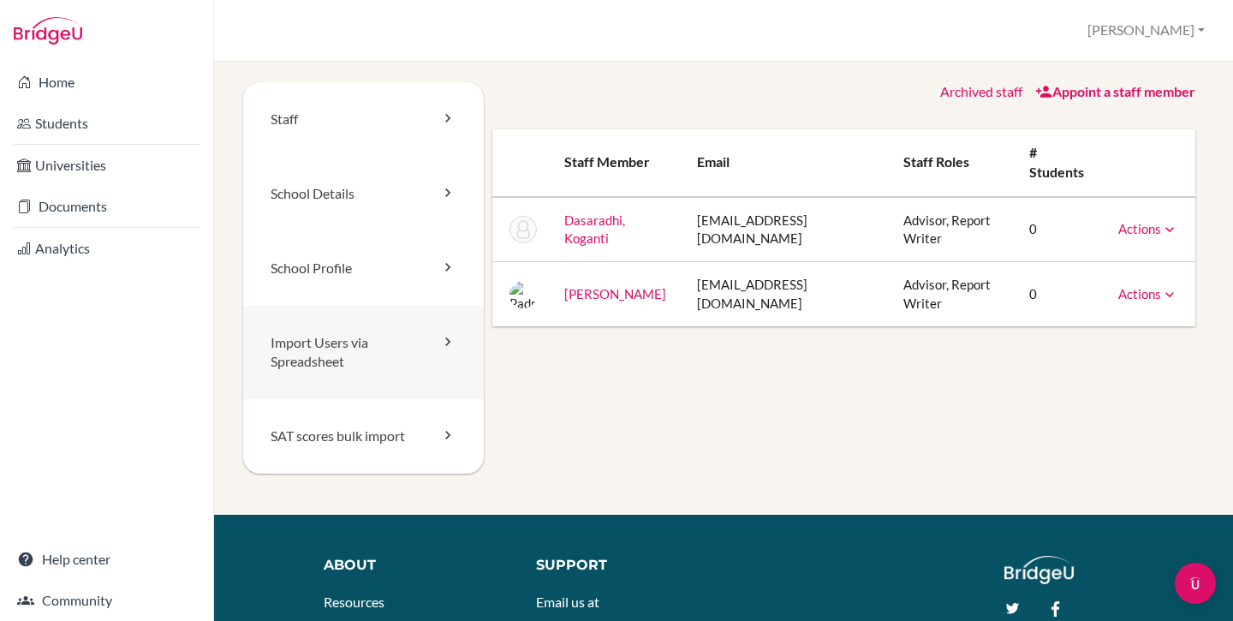
click at [364, 338] on link "Import Users via Spreadsheet" at bounding box center [363, 353] width 241 height 94
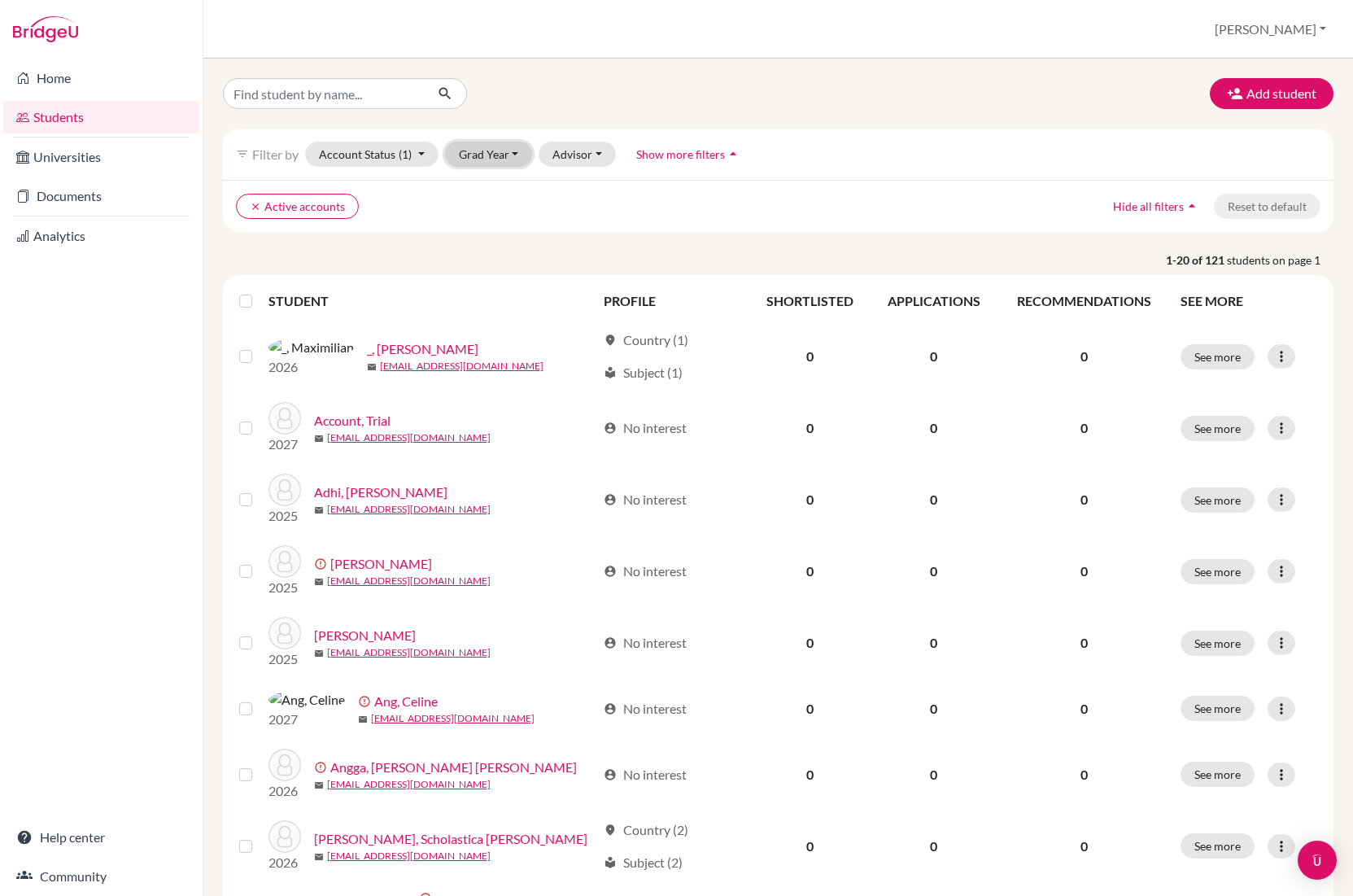
click at [493, 144] on button "Grad Year" at bounding box center [488, 154] width 87 height 26
click at [497, 238] on div "2026" at bounding box center [494, 240] width 57 height 20
